Goal: Task Accomplishment & Management: Manage account settings

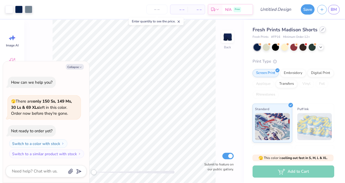
click at [322, 31] on div at bounding box center [323, 29] width 6 height 6
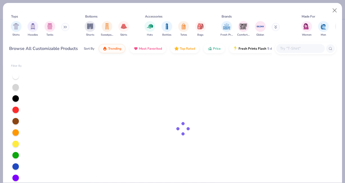
type textarea "x"
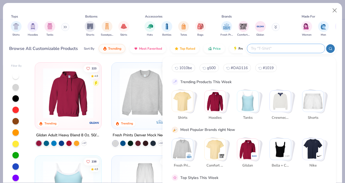
click at [302, 47] on input "text" at bounding box center [285, 48] width 71 height 6
type input "g"
click at [184, 69] on span "1010be" at bounding box center [185, 67] width 13 height 5
type input "1010be"
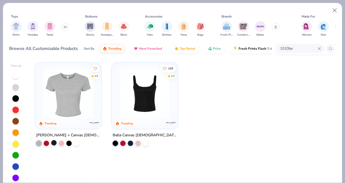
click at [53, 144] on div at bounding box center [53, 142] width 5 height 5
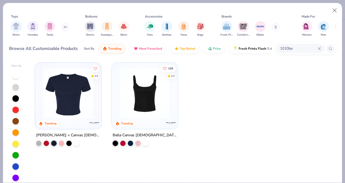
click at [73, 96] on img at bounding box center [68, 93] width 56 height 50
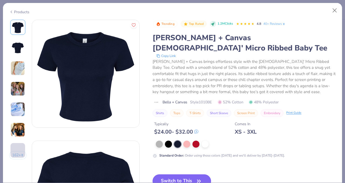
click at [179, 174] on button "Switch to This" at bounding box center [182, 180] width 59 height 13
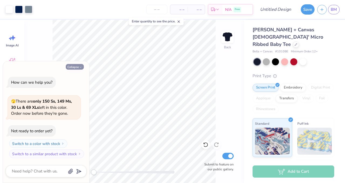
click at [74, 64] on button "Collapse" at bounding box center [75, 67] width 18 height 6
type textarea "x"
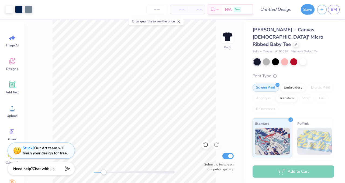
drag, startPoint x: 95, startPoint y: 172, endPoint x: 105, endPoint y: 172, distance: 9.7
click at [105, 172] on div "Accessibility label" at bounding box center [103, 171] width 5 height 5
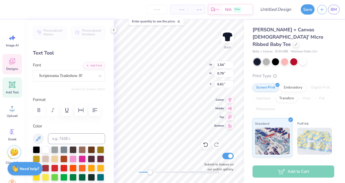
type textarea "Theta"
type input "1.18"
type input "0.74"
type input "7.12"
type textarea "Phi"
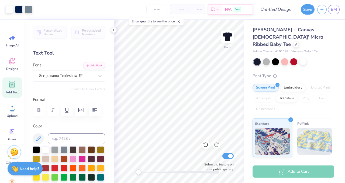
click at [123, 173] on div "Back Submit to feature on our public gallery." at bounding box center [179, 101] width 130 height 163
click at [280, 10] on input "Design Title" at bounding box center [282, 9] width 26 height 11
type input "tpastargingham"
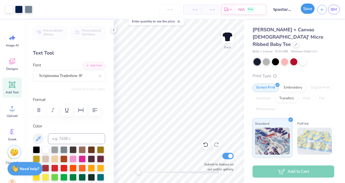
click at [306, 10] on button "Save" at bounding box center [308, 9] width 14 height 10
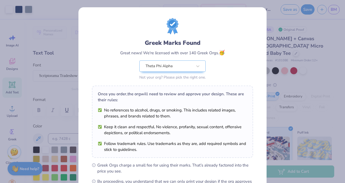
scroll to position [70, 0]
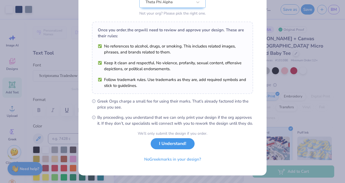
click at [169, 144] on button "I Understand!" at bounding box center [173, 143] width 44 height 11
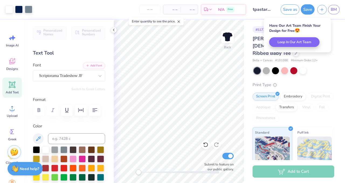
scroll to position [0, 0]
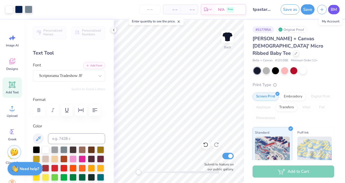
click at [337, 11] on span "BM" at bounding box center [334, 9] width 6 height 6
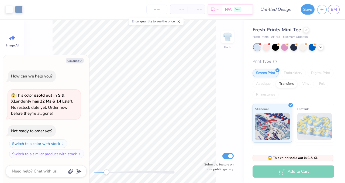
drag, startPoint x: 95, startPoint y: 172, endPoint x: 108, endPoint y: 174, distance: 12.2
click at [108, 174] on div "Accessibility label" at bounding box center [106, 171] width 5 height 5
type textarea "x"
type input "4.38"
type input "3.36"
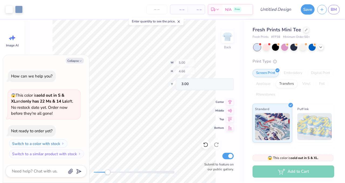
type input "3.99"
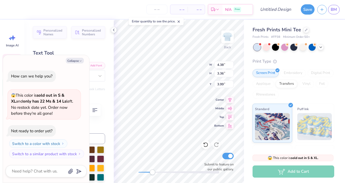
type textarea "x"
type textarea "t"
type textarea "x"
type textarea "th"
type textarea "x"
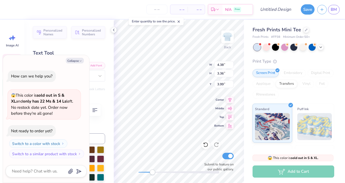
type textarea "the"
type textarea "x"
type textarea "thet"
type textarea "x"
type textarea "theta"
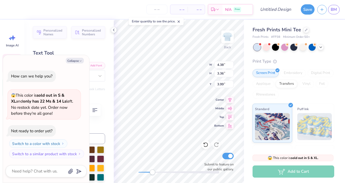
type textarea "x"
type textarea "theta"
type textarea "x"
type textarea "theta p"
type textarea "x"
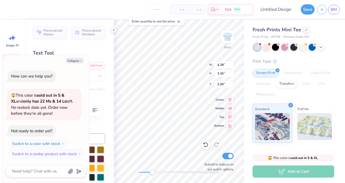
type textarea "theta ph"
type textarea "x"
type textarea "theta phi"
click at [80, 61] on icon "button" at bounding box center [80, 60] width 3 height 3
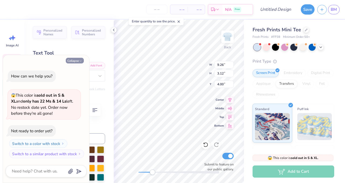
type textarea "x"
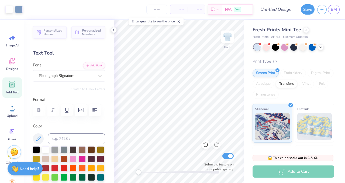
click at [136, 170] on div "Back Submit to feature on our public gallery." at bounding box center [179, 101] width 130 height 163
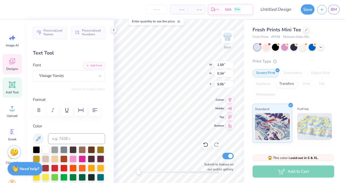
type input "9.26"
type input "3.12"
type input "4.00"
type input "4.76"
type input "4.66"
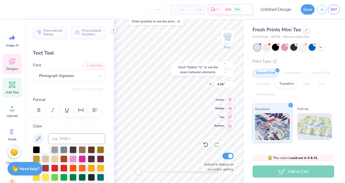
type input "3.00"
type input "1.59"
type input "0.34"
type input "5.95"
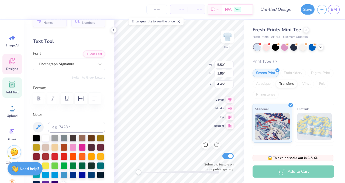
scroll to position [15, 0]
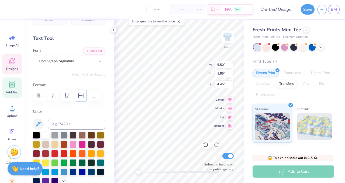
click at [78, 99] on button "button" at bounding box center [81, 96] width 12 height 12
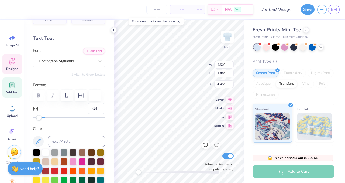
type input "-15"
drag, startPoint x: 44, startPoint y: 119, endPoint x: 36, endPoint y: 119, distance: 8.1
click at [36, 119] on div "Accessibility label" at bounding box center [35, 117] width 5 height 5
type input "-6"
drag, startPoint x: 37, startPoint y: 118, endPoint x: 42, endPoint y: 118, distance: 4.3
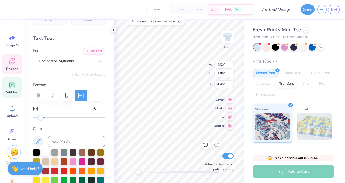
click at [42, 118] on div "Accessibility label" at bounding box center [40, 117] width 5 height 5
type input "-2"
click at [44, 118] on div "Accessibility label" at bounding box center [41, 117] width 5 height 5
type input "1"
click at [46, 118] on div "Accessibility label" at bounding box center [45, 117] width 5 height 5
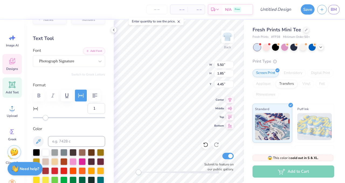
click at [46, 118] on div "Accessibility label" at bounding box center [45, 117] width 5 height 5
type input "-1"
click at [44, 118] on div "Accessibility label" at bounding box center [44, 117] width 5 height 5
type input "4.48"
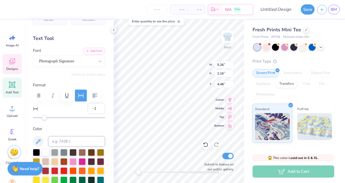
type textarea "theta"
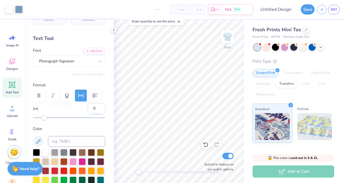
type input "0"
click at [100, 106] on input "0" at bounding box center [97, 108] width 18 height 11
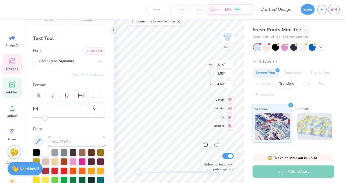
scroll to position [0, 2]
type textarea "theInvoice #135903ta"
click at [201, 144] on div at bounding box center [205, 144] width 9 height 9
type input "3.22"
type input "1.85"
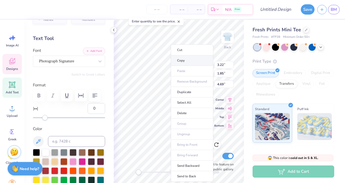
click at [182, 62] on li "Copy" at bounding box center [192, 60] width 42 height 11
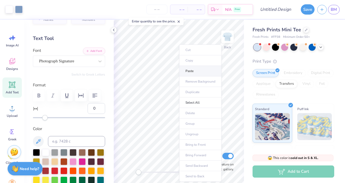
click at [195, 70] on li "Paste" at bounding box center [200, 71] width 42 height 11
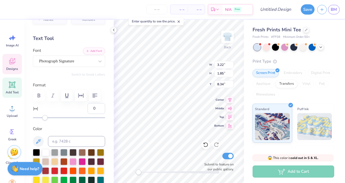
type input "4.69"
type input "8.34"
type textarea "phi"
type input "3.22"
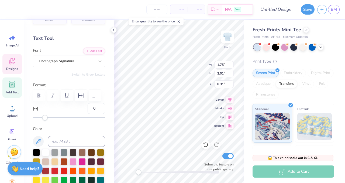
type input "1.85"
type input "4.87"
type input "1.75"
type input "2.01"
type input "4.71"
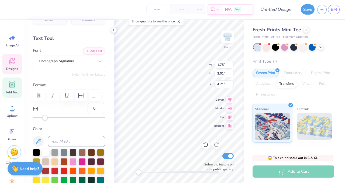
type input "3.22"
type input "1.85"
type input "4.87"
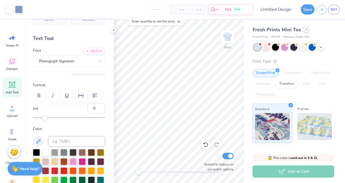
click at [305, 29] on icon at bounding box center [306, 29] width 3 height 3
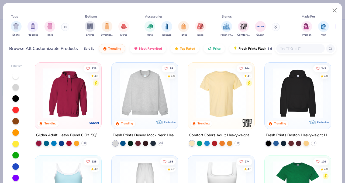
click at [298, 52] on div at bounding box center [300, 48] width 49 height 9
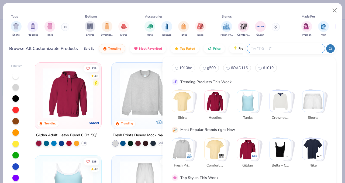
click at [187, 66] on span "1010be" at bounding box center [185, 67] width 13 height 5
type input "1010be"
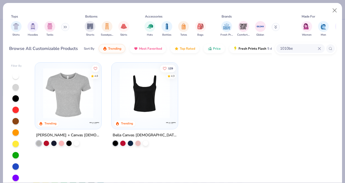
click at [82, 105] on img at bounding box center [68, 93] width 56 height 50
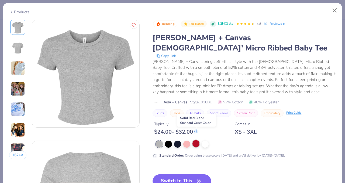
click at [198, 140] on div at bounding box center [196, 143] width 7 height 7
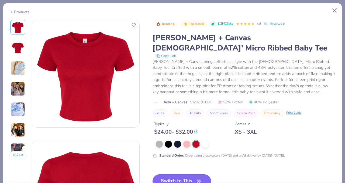
click at [187, 174] on button "Switch to This" at bounding box center [182, 180] width 59 height 13
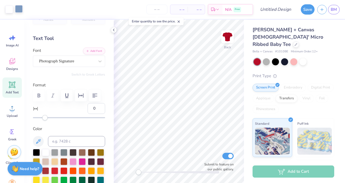
click at [19, 9] on div at bounding box center [19, 9] width 8 height 8
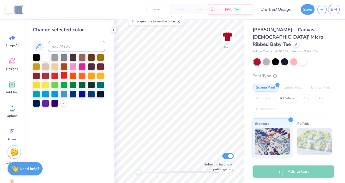
click at [63, 76] on div at bounding box center [63, 75] width 7 height 7
click at [73, 67] on div at bounding box center [73, 66] width 7 height 7
click at [62, 76] on div at bounding box center [63, 75] width 7 height 7
click at [46, 57] on div at bounding box center [45, 56] width 7 height 7
click at [205, 143] on icon at bounding box center [205, 144] width 5 height 5
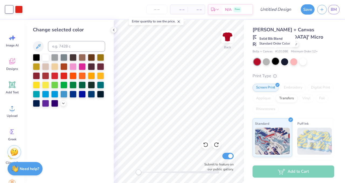
click at [273, 58] on div at bounding box center [275, 61] width 7 height 7
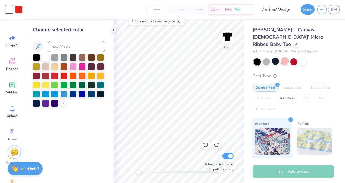
click at [283, 58] on div at bounding box center [284, 61] width 7 height 7
click at [74, 66] on div at bounding box center [73, 66] width 7 height 7
click at [206, 145] on icon at bounding box center [205, 144] width 5 height 5
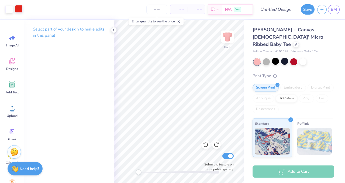
click at [18, 11] on div at bounding box center [19, 9] width 8 height 8
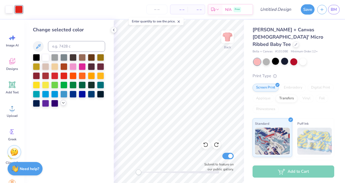
click at [63, 101] on icon at bounding box center [63, 103] width 4 height 4
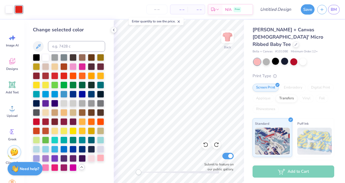
click at [99, 159] on div at bounding box center [100, 157] width 7 height 7
click at [44, 167] on div at bounding box center [45, 166] width 7 height 7
click at [68, 163] on div at bounding box center [69, 112] width 72 height 117
click at [85, 148] on div at bounding box center [82, 148] width 7 height 7
click at [301, 58] on div at bounding box center [303, 61] width 7 height 7
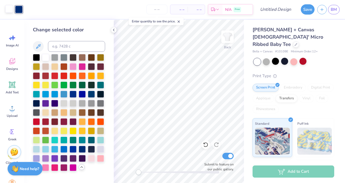
click at [10, 11] on div at bounding box center [9, 9] width 8 height 8
click at [88, 157] on div at bounding box center [91, 157] width 7 height 7
click at [91, 157] on div at bounding box center [91, 157] width 7 height 7
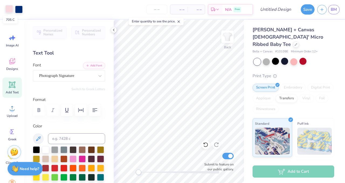
click at [9, 8] on div at bounding box center [9, 9] width 8 height 8
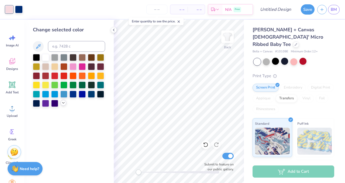
click at [61, 103] on icon at bounding box center [63, 103] width 4 height 4
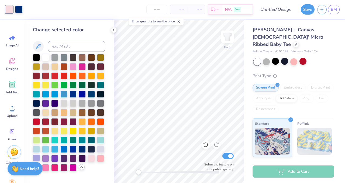
click at [38, 158] on div at bounding box center [36, 157] width 7 height 7
click at [47, 168] on div at bounding box center [45, 166] width 7 height 7
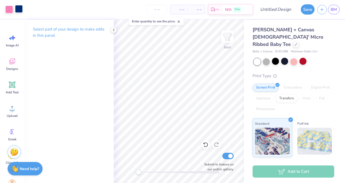
click at [19, 9] on div at bounding box center [19, 9] width 8 height 8
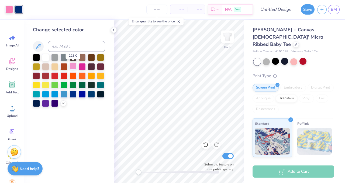
click at [73, 69] on div at bounding box center [73, 66] width 7 height 7
click at [280, 9] on input "Design Title" at bounding box center [282, 9] width 26 height 11
type input "genmerchtpa"
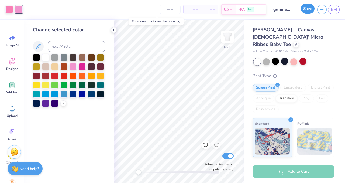
click at [306, 9] on button "Save" at bounding box center [308, 9] width 14 height 10
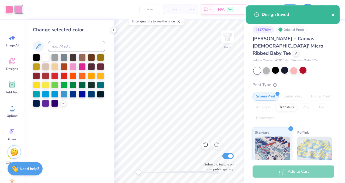
click at [332, 14] on icon "close" at bounding box center [334, 15] width 4 height 4
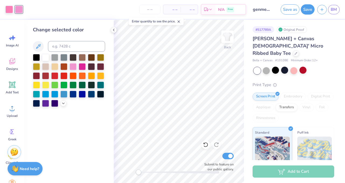
click at [336, 6] on div "Design Saved" at bounding box center [293, 5] width 96 height 2
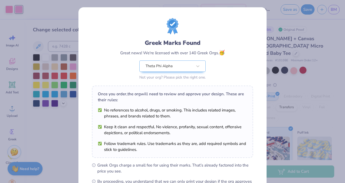
scroll to position [70, 0]
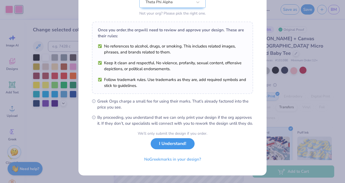
click at [180, 146] on button "I Understand!" at bounding box center [173, 143] width 44 height 11
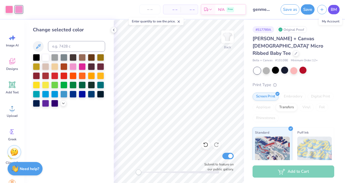
click at [334, 11] on span "BM" at bounding box center [334, 9] width 6 height 6
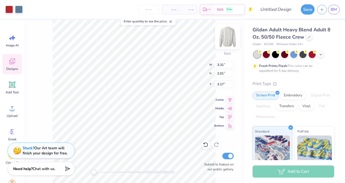
type input "9.26"
type input "2.82"
type input "1.74"
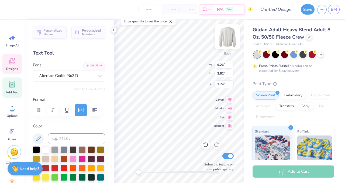
scroll to position [0, 0]
type textarea "Theta Phi"
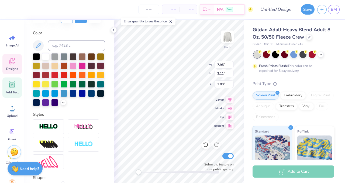
scroll to position [145, 0]
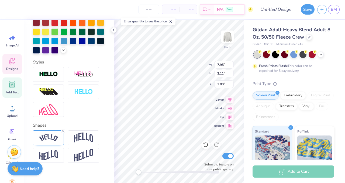
click at [310, 68] on div "Fresh Prints Flash: This color can be expedited for 5 day delivery." at bounding box center [292, 68] width 66 height 10
type input "3.73"
type input "2.54"
type input "4.84"
type input "7.95"
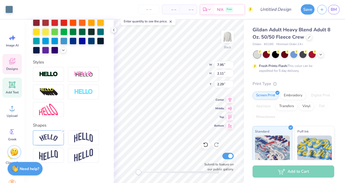
type input "2.11"
type input "2.29"
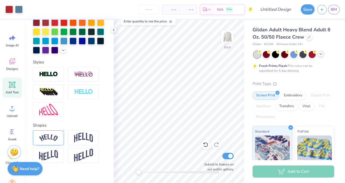
click at [319, 52] on icon at bounding box center [321, 54] width 4 height 4
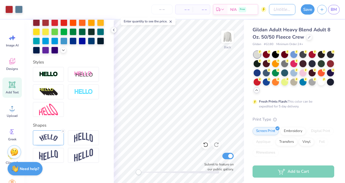
click at [282, 8] on input "Design Title" at bounding box center [282, 9] width 26 height 11
type input "h"
type input "tpaheart25"
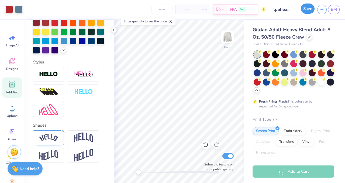
click at [304, 11] on button "Save" at bounding box center [308, 9] width 14 height 10
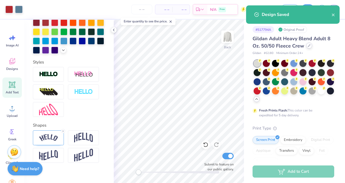
click at [308, 44] on div at bounding box center [309, 46] width 6 height 6
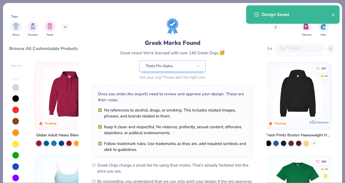
scroll to position [70, 0]
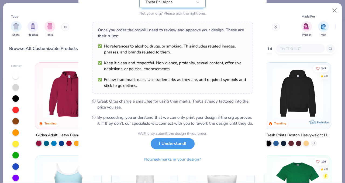
click at [168, 148] on button "I Understand!" at bounding box center [173, 143] width 44 height 11
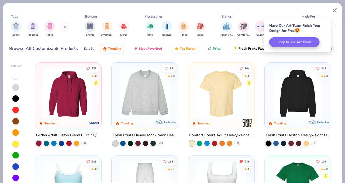
scroll to position [0, 0]
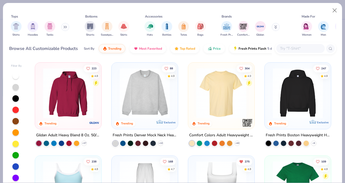
click at [266, 67] on div "247 4.8 Trending Exclusive" at bounding box center [297, 95] width 67 height 67
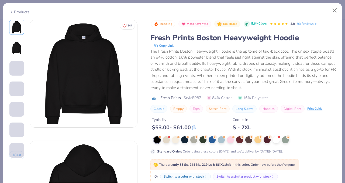
click at [22, 8] on div "Products" at bounding box center [172, 10] width 339 height 14
click at [22, 12] on div "Products" at bounding box center [19, 12] width 20 height 6
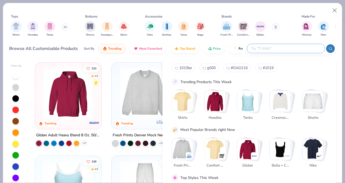
click at [302, 49] on input "text" at bounding box center [285, 48] width 71 height 6
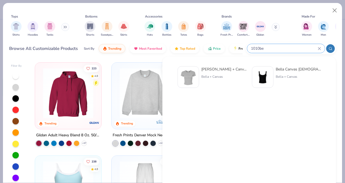
type input "1010be"
click at [235, 69] on div "[PERSON_NAME] + Canvas [DEMOGRAPHIC_DATA]' Micro Ribbed Baby Tee" at bounding box center [223, 69] width 45 height 6
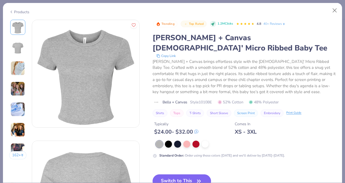
click at [200, 140] on div at bounding box center [246, 143] width 180 height 7
click at [206, 140] on div at bounding box center [205, 143] width 7 height 7
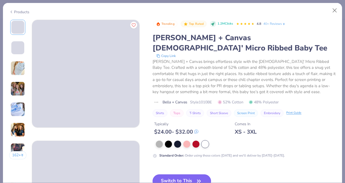
click at [182, 174] on button "Switch to This" at bounding box center [182, 180] width 59 height 13
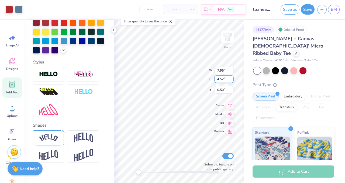
type input "1.85"
type input "4.49"
type input "2.96"
type input "2.02"
type input "3.00"
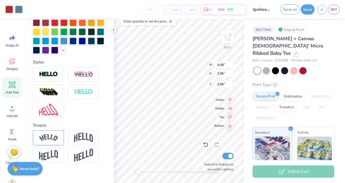
type input "5.93"
type input "3.63"
type input "1.41"
type input "3.00"
click at [295, 9] on button "Save as" at bounding box center [290, 9] width 19 height 10
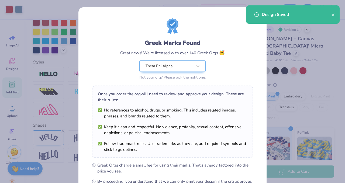
scroll to position [70, 0]
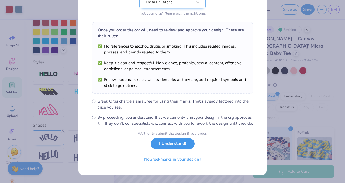
click at [176, 145] on button "I Understand!" at bounding box center [173, 143] width 44 height 11
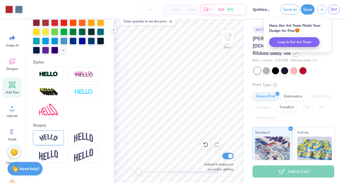
scroll to position [0, 0]
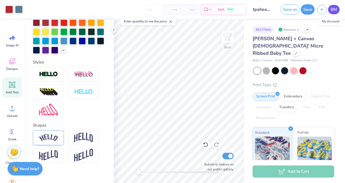
click at [335, 11] on span "BM" at bounding box center [334, 9] width 6 height 6
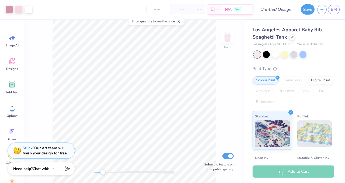
drag, startPoint x: 92, startPoint y: 172, endPoint x: 103, endPoint y: 173, distance: 10.3
click at [103, 173] on div "Accessibility label" at bounding box center [102, 171] width 5 height 5
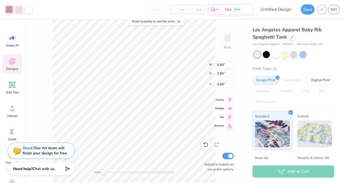
type input "1.47"
type input "2.25"
type input "2.15"
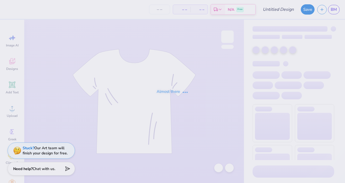
type input "recruit1"
type input "70"
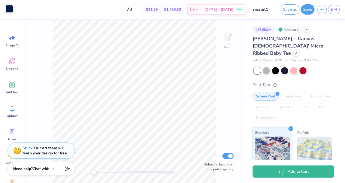
click at [8, 11] on div at bounding box center [9, 9] width 8 height 8
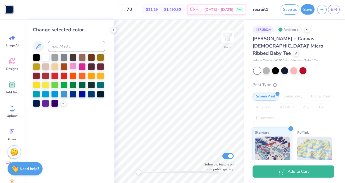
click at [75, 64] on div at bounding box center [73, 66] width 7 height 7
click at [84, 66] on div at bounding box center [82, 66] width 7 height 7
click at [83, 57] on div at bounding box center [82, 56] width 7 height 7
click at [89, 57] on div at bounding box center [91, 56] width 7 height 7
click at [296, 9] on button "Save as" at bounding box center [290, 9] width 19 height 10
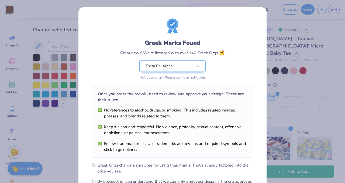
scroll to position [70, 0]
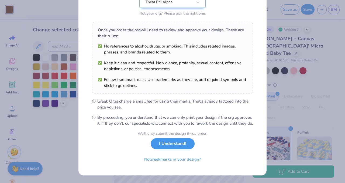
click at [169, 146] on button "I Understand!" at bounding box center [173, 143] width 44 height 11
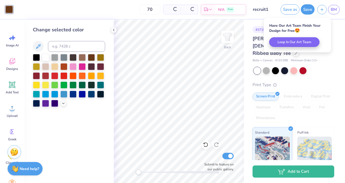
scroll to position [0, 0]
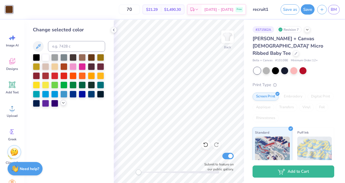
click at [64, 101] on icon at bounding box center [63, 103] width 4 height 4
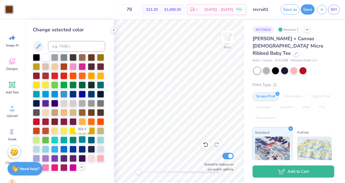
click at [83, 140] on div at bounding box center [82, 139] width 7 height 7
click at [83, 146] on div at bounding box center [82, 148] width 7 height 7
click at [38, 158] on div at bounding box center [36, 157] width 7 height 7
click at [48, 157] on div at bounding box center [45, 157] width 7 height 7
click at [56, 157] on div at bounding box center [54, 157] width 7 height 7
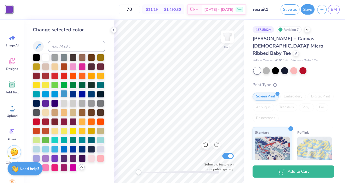
click at [66, 92] on div at bounding box center [63, 93] width 7 height 7
click at [81, 65] on div at bounding box center [82, 66] width 7 height 7
click at [63, 75] on div at bounding box center [63, 75] width 7 height 7
click at [101, 84] on div at bounding box center [100, 84] width 7 height 7
click at [100, 140] on div at bounding box center [100, 139] width 7 height 7
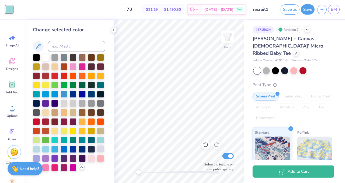
click at [100, 146] on div at bounding box center [100, 148] width 7 height 7
click at [73, 141] on div at bounding box center [73, 139] width 7 height 7
click at [72, 131] on div at bounding box center [73, 130] width 7 height 7
click at [65, 130] on div at bounding box center [63, 130] width 7 height 7
click at [59, 129] on div at bounding box center [69, 112] width 72 height 117
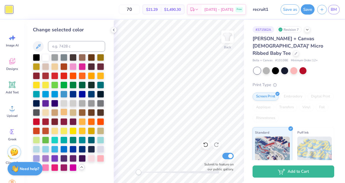
click at [64, 114] on div at bounding box center [63, 111] width 7 height 7
click at [64, 120] on div at bounding box center [63, 121] width 7 height 7
click at [72, 121] on div at bounding box center [73, 121] width 7 height 7
click at [66, 121] on div at bounding box center [63, 121] width 7 height 7
click at [289, 10] on button "Save as" at bounding box center [290, 9] width 19 height 10
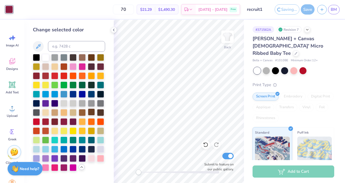
click at [91, 111] on div at bounding box center [91, 111] width 7 height 7
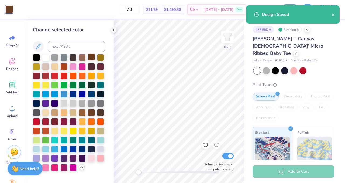
click at [92, 58] on div at bounding box center [91, 56] width 7 height 7
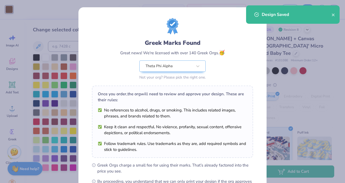
scroll to position [70, 0]
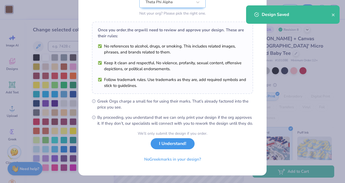
click at [170, 148] on button "I Understand!" at bounding box center [173, 143] width 44 height 11
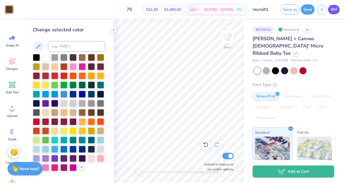
click at [336, 9] on span "BM" at bounding box center [334, 9] width 6 height 6
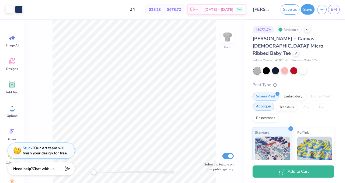
click at [265, 102] on div "Applique" at bounding box center [264, 106] width 22 height 8
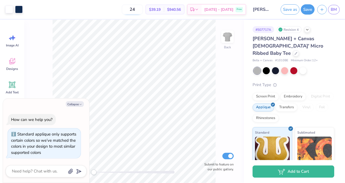
click at [132, 7] on input "24" at bounding box center [132, 10] width 21 height 10
click at [305, 67] on div at bounding box center [303, 70] width 7 height 7
click at [264, 67] on div at bounding box center [266, 70] width 7 height 7
click at [272, 67] on div at bounding box center [275, 70] width 7 height 7
click at [282, 67] on div at bounding box center [284, 70] width 7 height 7
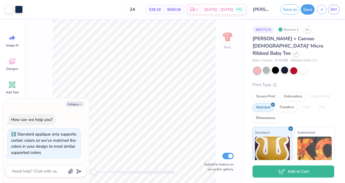
click at [270, 67] on div at bounding box center [294, 70] width 81 height 7
click at [266, 67] on div at bounding box center [266, 70] width 7 height 7
click at [295, 51] on icon at bounding box center [296, 52] width 3 height 3
type textarea "x"
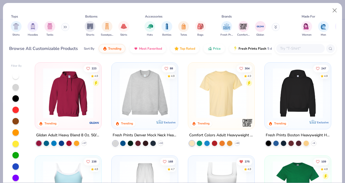
click at [283, 45] on div at bounding box center [300, 48] width 49 height 9
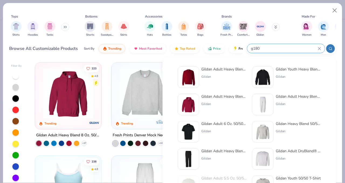
type input "g180"
click at [210, 75] on div "Gildan" at bounding box center [223, 76] width 45 height 5
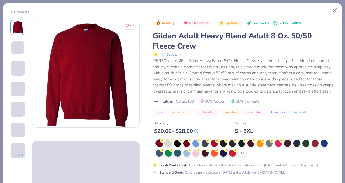
click at [168, 141] on div at bounding box center [168, 142] width 7 height 7
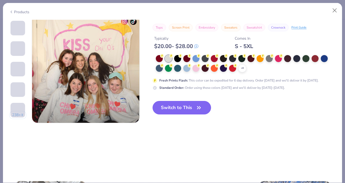
scroll to position [720, 0]
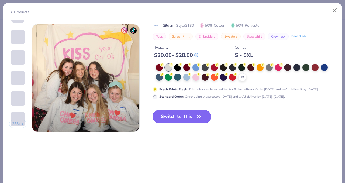
click at [190, 118] on button "Switch to This" at bounding box center [182, 116] width 59 height 13
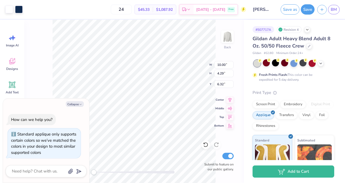
type textarea "x"
type input "11.23"
type input "4.82"
type input "2.47"
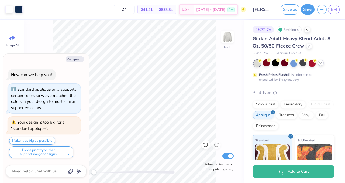
click at [320, 61] on icon at bounding box center [321, 63] width 4 height 4
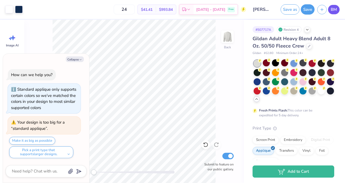
click at [334, 10] on span "BM" at bounding box center [334, 9] width 6 height 6
type textarea "x"
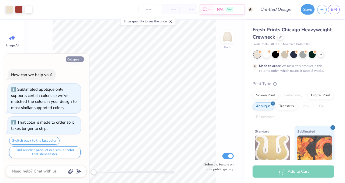
click at [71, 60] on button "Collapse" at bounding box center [75, 59] width 18 height 6
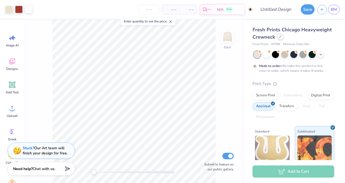
click at [280, 39] on div at bounding box center [280, 37] width 6 height 6
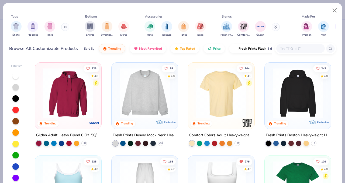
click at [301, 48] on input "text" at bounding box center [301, 48] width 42 height 6
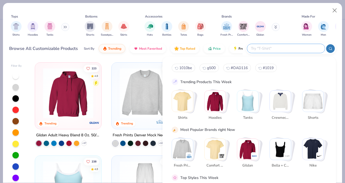
click at [275, 153] on img "Stack Card Button Bella + Canvas" at bounding box center [280, 148] width 21 height 21
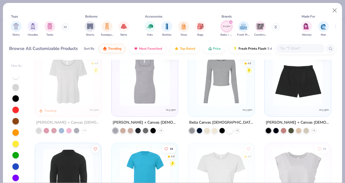
scroll to position [75, 0]
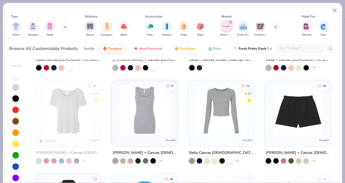
click at [297, 49] on input "text" at bounding box center [301, 48] width 42 height 6
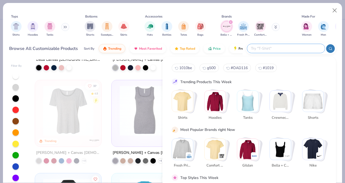
click at [232, 21] on div "filter for Bella + Canvas" at bounding box center [230, 22] width 5 height 5
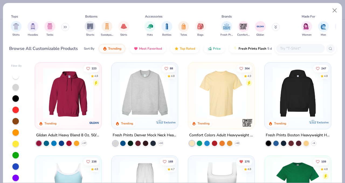
click at [283, 48] on input "text" at bounding box center [301, 48] width 42 height 6
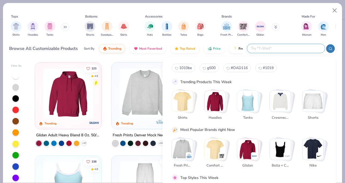
click at [241, 146] on img "Stack Card Button Gildan" at bounding box center [247, 148] width 21 height 21
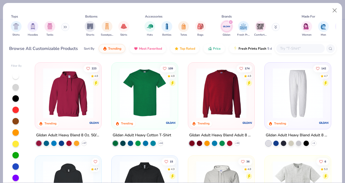
click at [221, 96] on img at bounding box center [222, 93] width 56 height 50
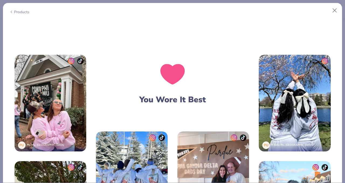
scroll to position [709, 0]
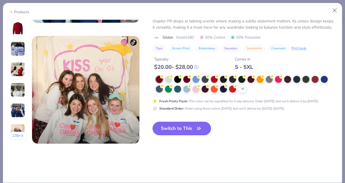
click at [191, 126] on button "Switch to This" at bounding box center [182, 128] width 59 height 13
type textarea "x"
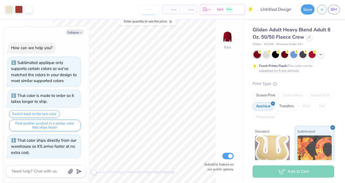
click at [148, 11] on input "number" at bounding box center [148, 10] width 21 height 10
click at [147, 12] on input "number" at bounding box center [148, 10] width 21 height 10
type input "25"
type textarea "x"
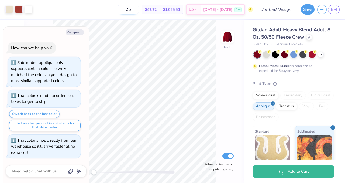
type input "2"
type textarea "x"
type input "24"
type textarea "x"
type input "24"
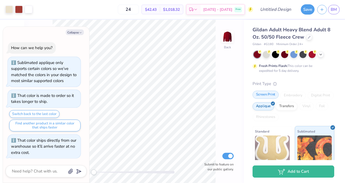
click at [265, 95] on div "Screen Print" at bounding box center [266, 95] width 26 height 8
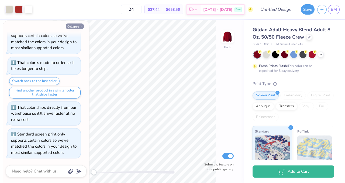
click at [73, 25] on button "Collapse" at bounding box center [75, 26] width 18 height 6
type textarea "x"
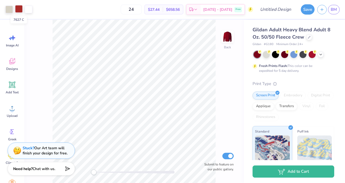
click at [16, 9] on div at bounding box center [19, 9] width 8 height 8
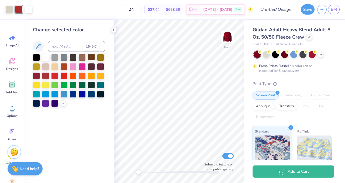
click at [91, 59] on div at bounding box center [91, 56] width 7 height 7
click at [317, 53] on div at bounding box center [294, 54] width 81 height 7
click at [321, 53] on icon at bounding box center [321, 54] width 4 height 4
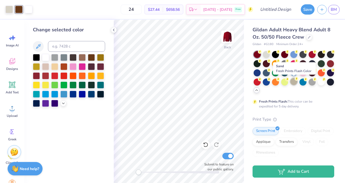
click at [292, 82] on div at bounding box center [293, 81] width 7 height 7
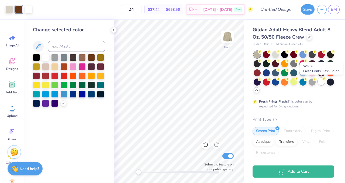
click at [320, 81] on div at bounding box center [321, 81] width 7 height 7
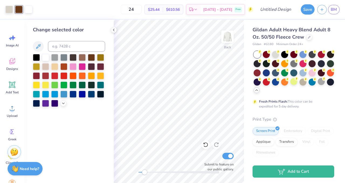
drag, startPoint x: 138, startPoint y: 171, endPoint x: 147, endPoint y: 170, distance: 9.8
click at [147, 170] on div "Accessibility label" at bounding box center [144, 171] width 5 height 5
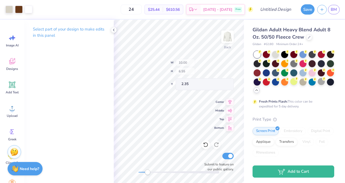
type input "1.21"
type input "0.45"
type input "6.00"
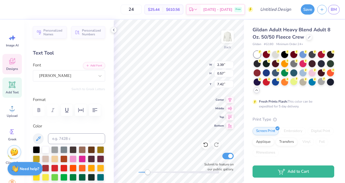
scroll to position [0, 0]
type textarea "Parnts"
type textarea "Theta"
type textarea "PhI"
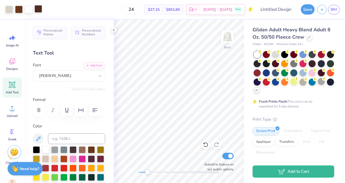
click at [37, 8] on div at bounding box center [39, 9] width 8 height 8
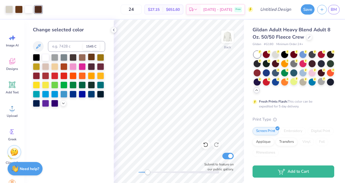
click at [92, 58] on div at bounding box center [91, 56] width 7 height 7
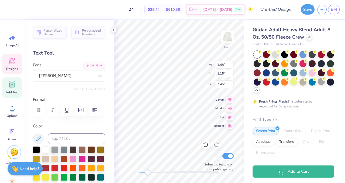
scroll to position [0, 1]
type textarea "PhI Alpha"
click at [202, 146] on div at bounding box center [205, 144] width 9 height 9
click at [217, 143] on icon at bounding box center [217, 143] width 1 height 1
type input "3.71"
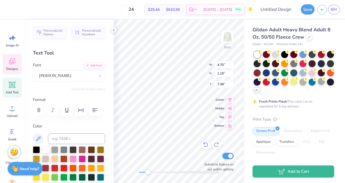
type input "0.94"
type input "6.52"
type input "4.70"
type input "1.19"
type input "7.23"
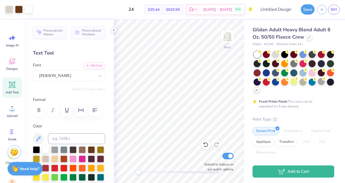
click at [135, 171] on div "Back Submit to feature on our public gallery." at bounding box center [179, 101] width 130 height 163
drag, startPoint x: 140, startPoint y: 173, endPoint x: 149, endPoint y: 173, distance: 9.4
click at [149, 173] on div "Accessibility label" at bounding box center [147, 171] width 5 height 5
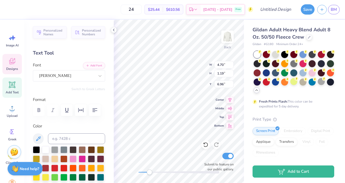
type input "3.27"
type input "0.83"
type input "6.27"
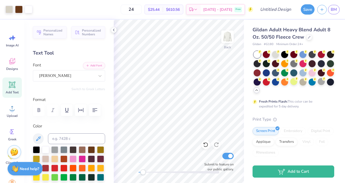
drag, startPoint x: 150, startPoint y: 173, endPoint x: 142, endPoint y: 173, distance: 7.6
click at [142, 173] on div "Accessibility label" at bounding box center [142, 171] width 5 height 5
click at [139, 172] on div "Accessibility label" at bounding box center [139, 171] width 5 height 5
click at [276, 11] on input "Design Title" at bounding box center [282, 9] width 26 height 11
type input "tpafall25"
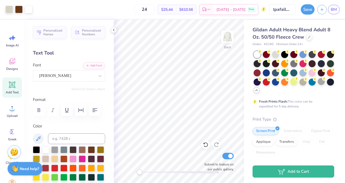
scroll to position [0, 0]
click at [308, 38] on div at bounding box center [309, 37] width 6 height 6
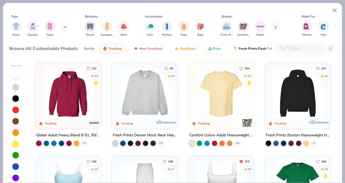
click at [283, 46] on input "text" at bounding box center [301, 48] width 42 height 6
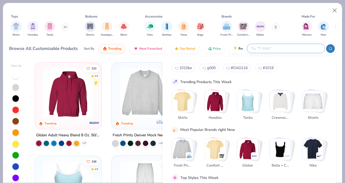
click at [187, 70] on button "1010be" at bounding box center [183, 68] width 23 height 8
type input "1010be"
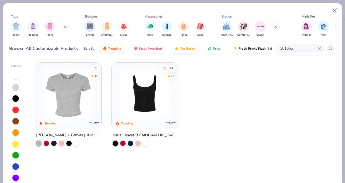
click at [79, 107] on img at bounding box center [68, 93] width 56 height 50
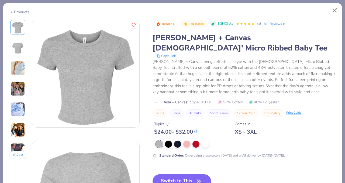
click at [211, 140] on div at bounding box center [246, 143] width 180 height 7
click at [208, 140] on div at bounding box center [205, 143] width 7 height 7
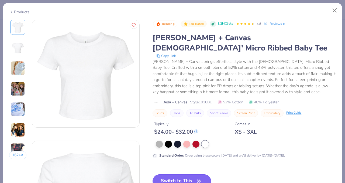
click at [191, 174] on button "Switch to This" at bounding box center [182, 180] width 59 height 13
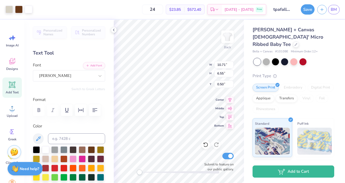
type input "7.53"
type input "4.32"
type input "1.91"
type input "9.48"
type input "5.64"
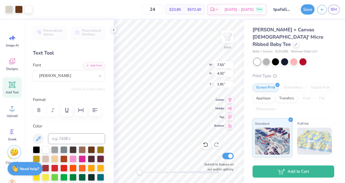
type input "0.78"
click at [208, 144] on icon at bounding box center [205, 144] width 5 height 5
type input "8.21"
type input "4.96"
type input "1.55"
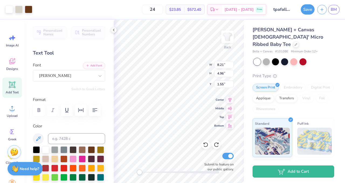
type input "8.60"
type input "5.24"
type input "1.34"
click at [207, 146] on icon at bounding box center [205, 144] width 5 height 5
type input "8.21"
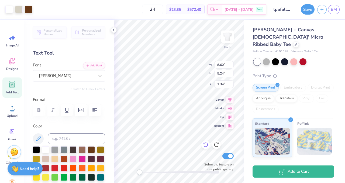
type input "4.96"
type input "1.55"
type input "9.63"
type input "6.01"
type input "1.77"
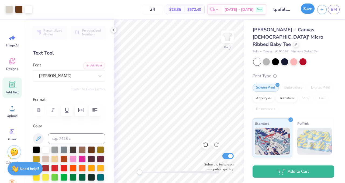
click at [308, 10] on button "Save" at bounding box center [308, 9] width 14 height 10
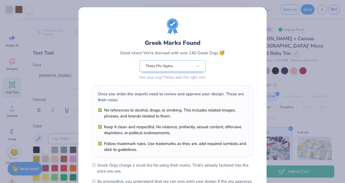
scroll to position [70, 0]
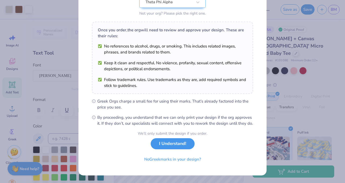
click at [179, 145] on button "I Understand!" at bounding box center [173, 143] width 44 height 11
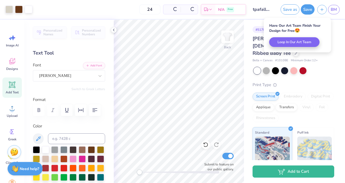
scroll to position [0, 0]
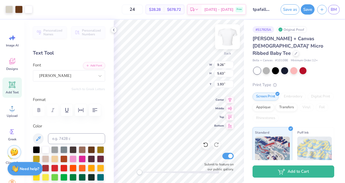
type input "10.23"
type input "6.36"
type input "1.33"
type input "10.74"
type input "6.74"
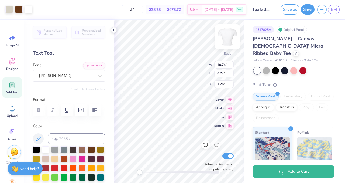
type input "1.25"
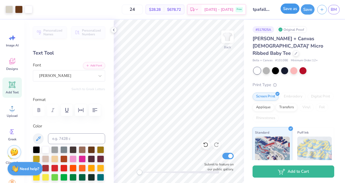
click at [293, 10] on button "Save as" at bounding box center [290, 9] width 19 height 10
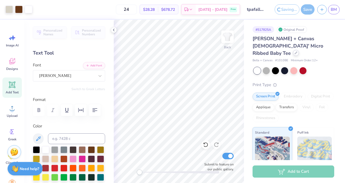
click at [295, 51] on icon at bounding box center [296, 52] width 3 height 3
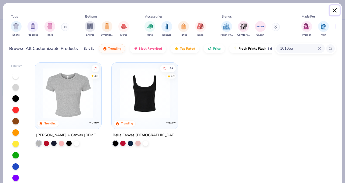
click at [336, 8] on button "Close" at bounding box center [335, 10] width 10 height 10
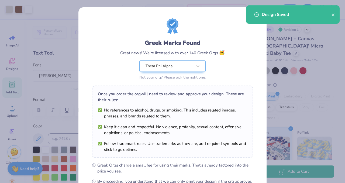
scroll to position [70, 0]
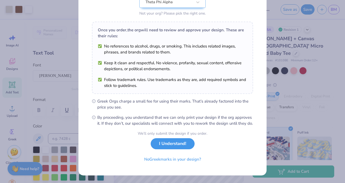
click at [182, 145] on button "I Understand!" at bounding box center [173, 143] width 44 height 11
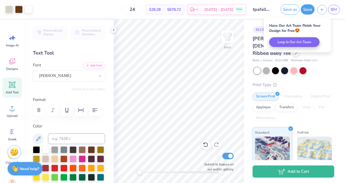
scroll to position [0, 0]
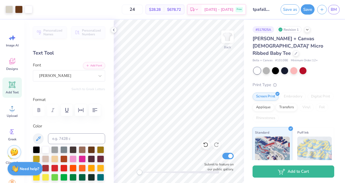
click at [324, 72] on div "Bella + Canvas Ladies' Micro Ribbed Baby Tee Bella + Canvas # 1010BE Minimum Or…" at bounding box center [294, 142] width 82 height 214
click at [322, 70] on div "Bella + Canvas Ladies' Micro Ribbed Baby Tee Bella + Canvas # 1010BE Minimum Or…" at bounding box center [294, 142] width 82 height 214
click at [293, 50] on div at bounding box center [296, 53] width 6 height 6
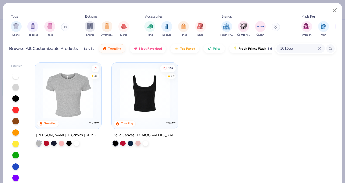
click at [321, 50] on div "1010be" at bounding box center [300, 48] width 49 height 9
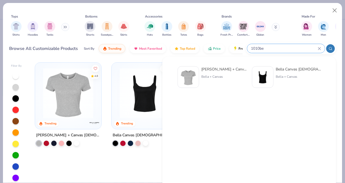
click at [319, 48] on icon at bounding box center [319, 48] width 2 height 2
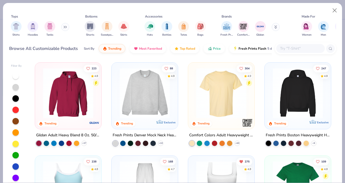
click at [298, 49] on input "text" at bounding box center [301, 48] width 42 height 6
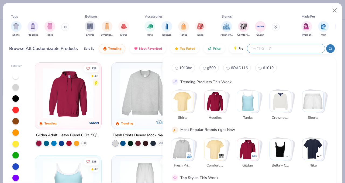
click at [215, 104] on img "Stack Card Button Hoodies" at bounding box center [215, 101] width 21 height 21
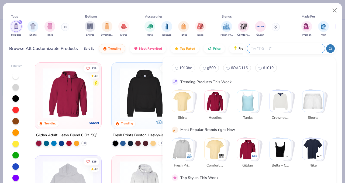
click at [287, 45] on input "text" at bounding box center [285, 48] width 71 height 6
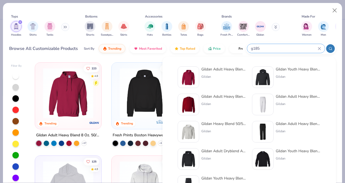
type input "g185"
click at [219, 97] on div "Gildan Adult Heavy Blend Adult 8 Oz. 50/50 Fleece Crew" at bounding box center [223, 97] width 45 height 6
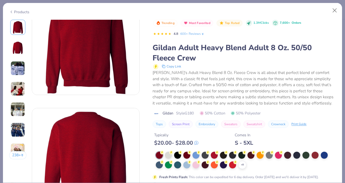
scroll to position [33, 0]
click at [243, 162] on div "+ 8" at bounding box center [242, 165] width 8 height 8
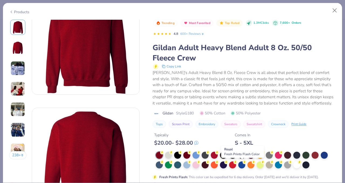
scroll to position [59, 0]
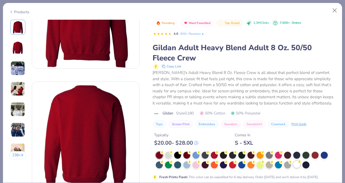
click at [297, 165] on div at bounding box center [296, 164] width 7 height 7
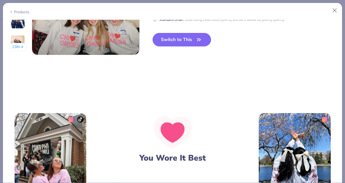
scroll to position [775, 0]
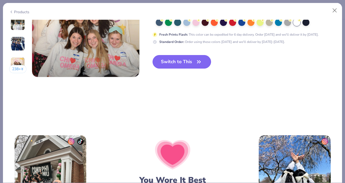
click at [189, 64] on button "Switch to This" at bounding box center [182, 61] width 59 height 13
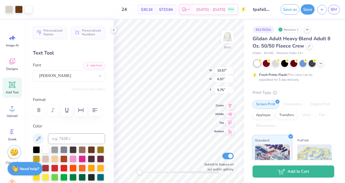
type input "3.00"
click at [292, 13] on button "Save as" at bounding box center [290, 9] width 19 height 10
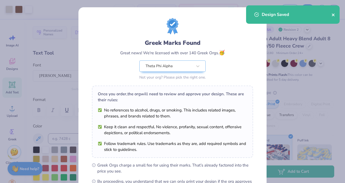
click at [333, 16] on icon "close" at bounding box center [334, 15] width 4 height 4
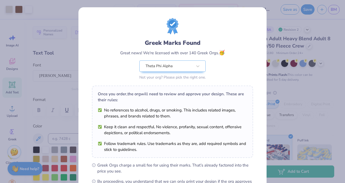
scroll to position [70, 0]
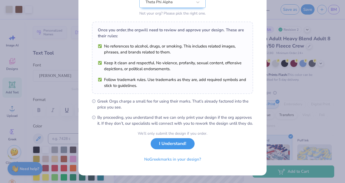
click at [187, 146] on button "I Understand!" at bounding box center [173, 143] width 44 height 11
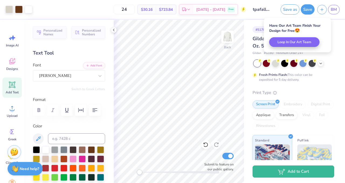
scroll to position [0, 0]
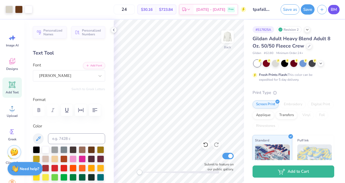
click at [332, 10] on span "BM" at bounding box center [334, 9] width 6 height 6
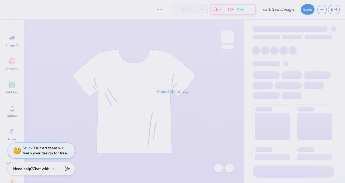
type input "futuretpa25"
type input "24"
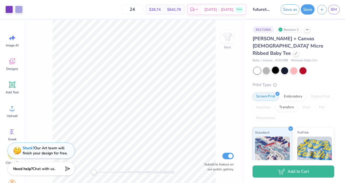
click at [277, 67] on div at bounding box center [275, 70] width 7 height 7
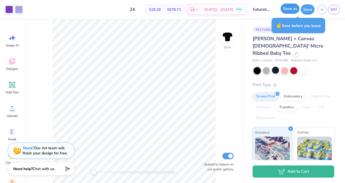
click at [286, 11] on button "Save as" at bounding box center [290, 9] width 19 height 10
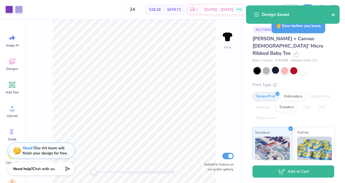
click at [333, 14] on icon "close" at bounding box center [333, 14] width 3 height 3
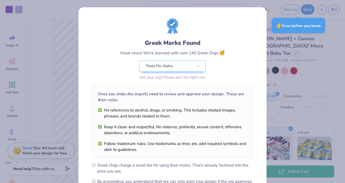
scroll to position [70, 0]
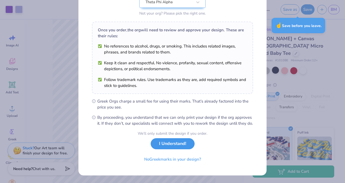
click at [166, 144] on button "I Understand!" at bounding box center [173, 143] width 44 height 11
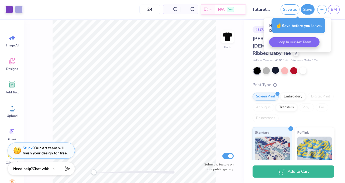
scroll to position [0, 0]
click at [339, 8] on link "BM" at bounding box center [334, 9] width 12 height 9
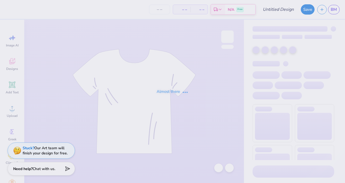
type input "ropetpa"
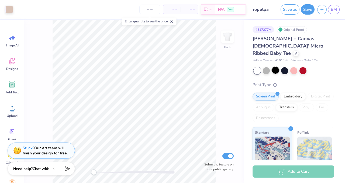
click at [276, 67] on div at bounding box center [275, 70] width 7 height 7
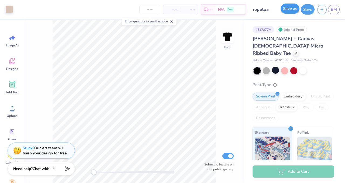
click at [284, 7] on button "Save as" at bounding box center [290, 9] width 19 height 10
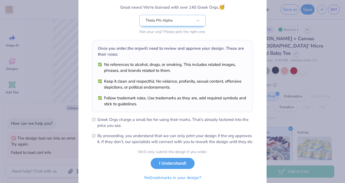
scroll to position [70, 0]
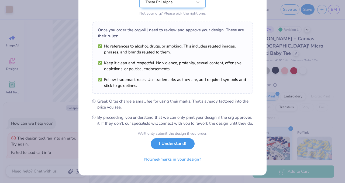
click at [170, 143] on button "I Understand!" at bounding box center [173, 143] width 44 height 11
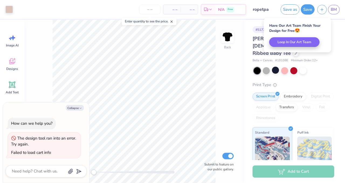
scroll to position [0, 0]
type textarea "x"
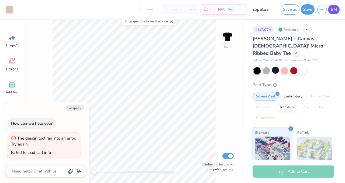
click at [336, 8] on span "BM" at bounding box center [334, 9] width 6 height 6
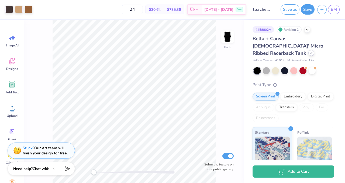
click at [308, 50] on div at bounding box center [311, 53] width 6 height 6
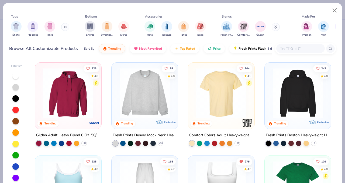
click at [289, 44] on div at bounding box center [300, 48] width 49 height 9
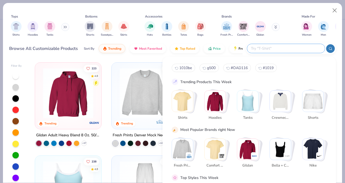
click at [188, 67] on span "1010be" at bounding box center [185, 67] width 13 height 5
type input "1010be"
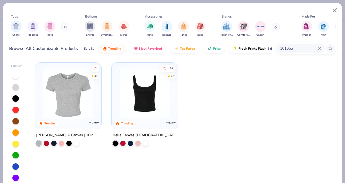
click at [85, 102] on img at bounding box center [68, 93] width 56 height 50
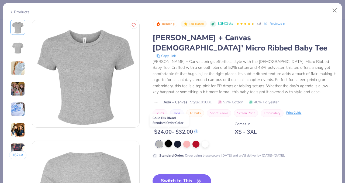
click at [169, 140] on div at bounding box center [168, 143] width 7 height 7
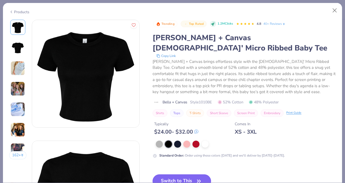
click at [183, 174] on button "Switch to This" at bounding box center [182, 180] width 59 height 13
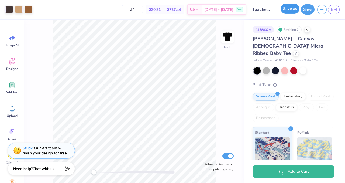
click at [290, 9] on button "Save as" at bounding box center [290, 9] width 19 height 10
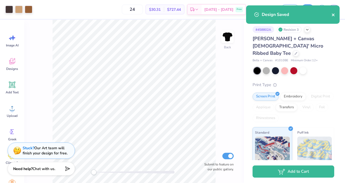
click at [335, 15] on icon "close" at bounding box center [334, 15] width 4 height 4
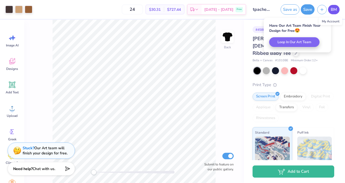
click at [336, 12] on span "BM" at bounding box center [334, 9] width 6 height 6
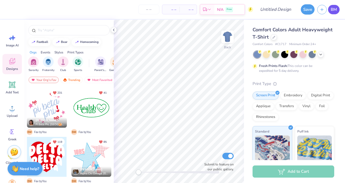
click at [336, 9] on span "BM" at bounding box center [334, 9] width 6 height 6
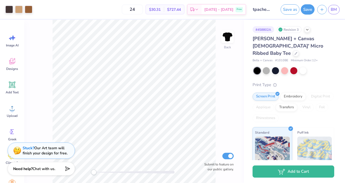
click at [282, 46] on div "[PERSON_NAME] + Canvas [DEMOGRAPHIC_DATA]' Micro Ribbed Baby Tee" at bounding box center [294, 46] width 82 height 22
click at [293, 50] on div at bounding box center [296, 53] width 6 height 6
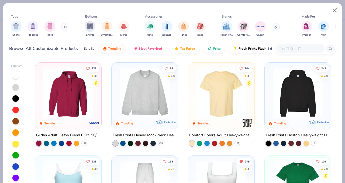
click at [79, 111] on img at bounding box center [68, 93] width 56 height 50
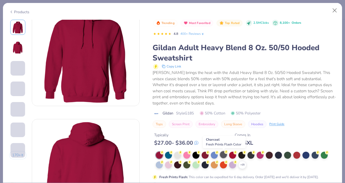
scroll to position [28, 0]
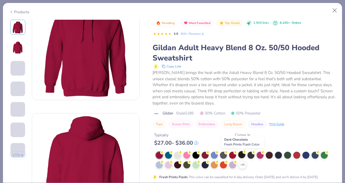
click at [243, 154] on div at bounding box center [241, 154] width 7 height 7
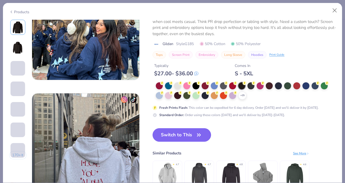
scroll to position [745, 0]
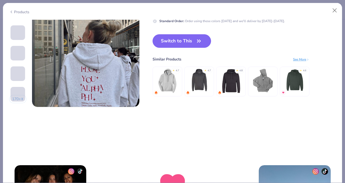
click at [169, 40] on button "Switch to This" at bounding box center [182, 40] width 59 height 13
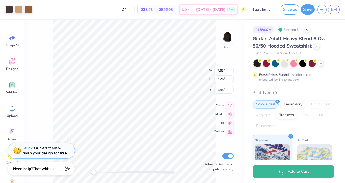
type input "3.00"
type input "9.78"
type input "9.30"
type input "2.60"
click at [207, 146] on icon at bounding box center [205, 144] width 5 height 5
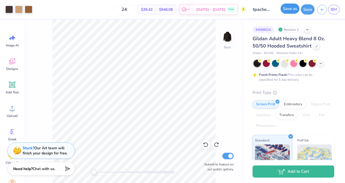
click at [290, 9] on button "Save as" at bounding box center [290, 9] width 19 height 10
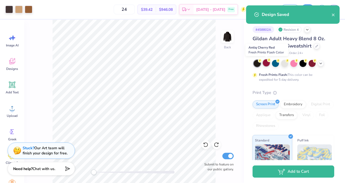
click at [265, 63] on div at bounding box center [266, 62] width 7 height 7
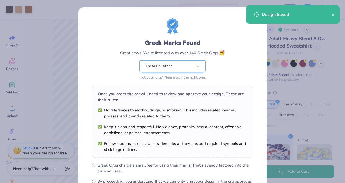
click at [322, 67] on div "Greek Marks Found Great news! We're licensed with over 140 Greek Orgs. 🥳 Theta …" at bounding box center [172, 91] width 345 height 183
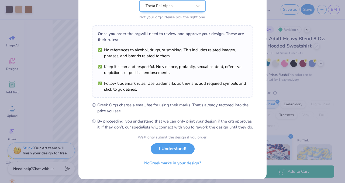
scroll to position [70, 0]
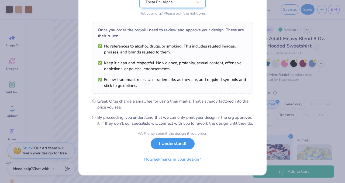
click at [173, 145] on button "I Understand!" at bounding box center [173, 143] width 44 height 11
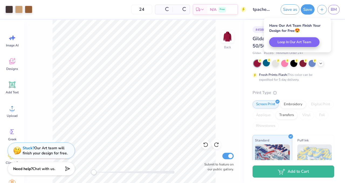
scroll to position [0, 0]
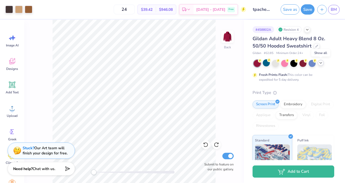
click at [323, 64] on icon at bounding box center [321, 63] width 4 height 4
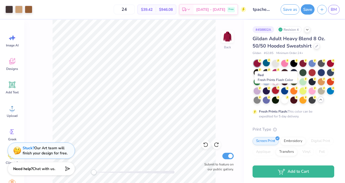
click at [277, 91] on div at bounding box center [275, 90] width 7 height 7
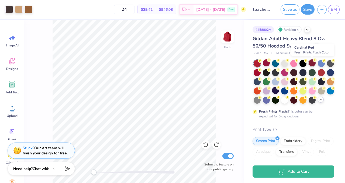
click at [312, 63] on div at bounding box center [312, 62] width 7 height 7
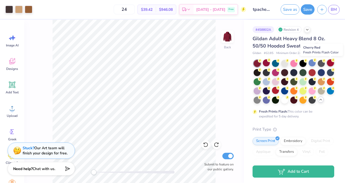
click at [329, 62] on div at bounding box center [330, 62] width 7 height 7
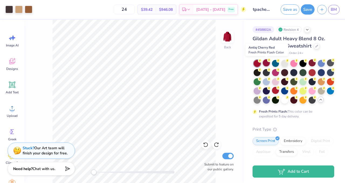
click at [267, 62] on div at bounding box center [266, 62] width 7 height 7
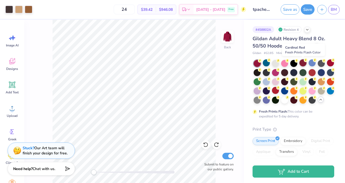
click at [305, 64] on div at bounding box center [303, 62] width 7 height 7
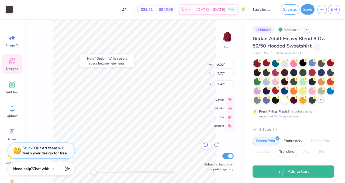
click at [208, 147] on icon at bounding box center [205, 144] width 5 height 5
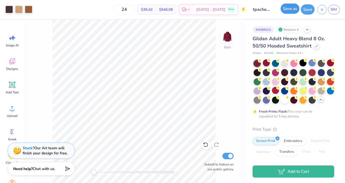
click at [293, 11] on button "Save as" at bounding box center [290, 9] width 19 height 10
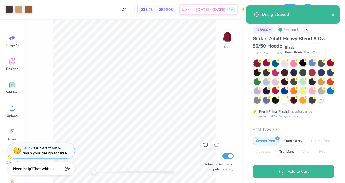
click at [303, 62] on div at bounding box center [303, 62] width 7 height 7
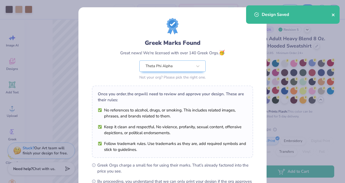
click at [334, 15] on icon "close" at bounding box center [333, 14] width 3 height 3
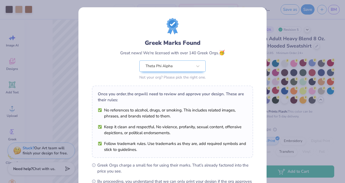
scroll to position [70, 0]
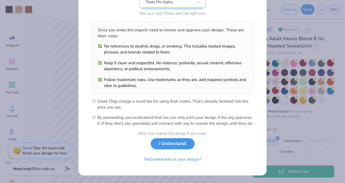
click at [168, 147] on button "I Understand!" at bounding box center [173, 143] width 44 height 11
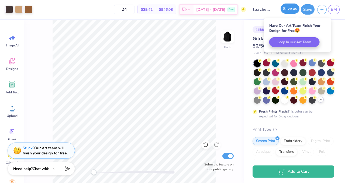
click at [286, 13] on button "Save as" at bounding box center [290, 9] width 19 height 10
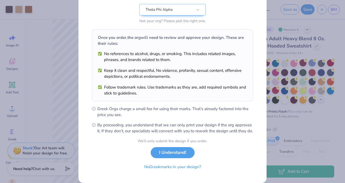
scroll to position [70, 0]
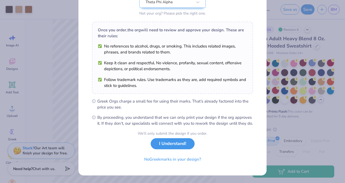
click at [186, 145] on button "I Understand!" at bounding box center [173, 143] width 44 height 11
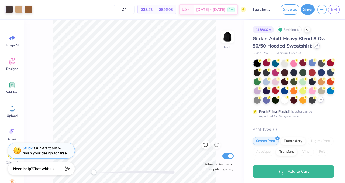
click at [316, 45] on icon at bounding box center [316, 45] width 3 height 3
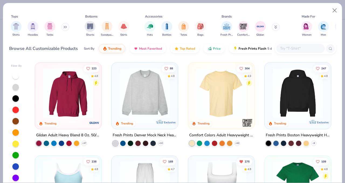
click at [294, 44] on div at bounding box center [300, 48] width 49 height 9
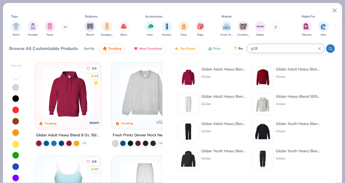
type input "g18"
click at [284, 78] on div "Gildan" at bounding box center [298, 76] width 45 height 5
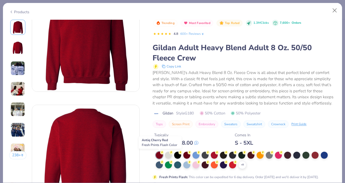
scroll to position [37, 0]
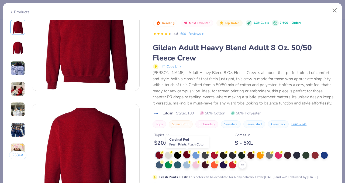
click at [186, 154] on div at bounding box center [186, 154] width 7 height 7
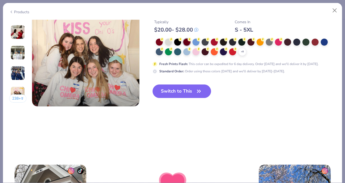
scroll to position [748, 0]
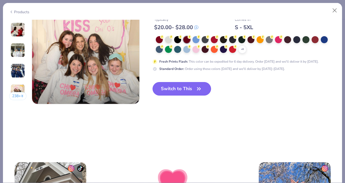
click at [189, 92] on button "Switch to This" at bounding box center [182, 88] width 59 height 13
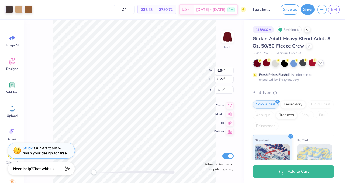
type input "3.00"
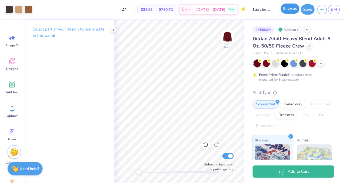
click at [290, 9] on button "Save as" at bounding box center [290, 9] width 19 height 10
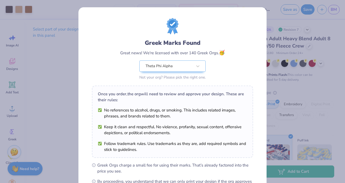
scroll to position [70, 0]
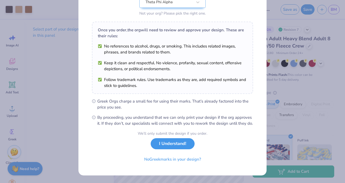
click at [172, 146] on button "I Understand!" at bounding box center [173, 143] width 44 height 11
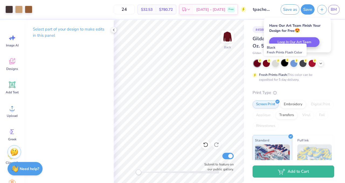
click at [287, 61] on circle at bounding box center [288, 60] width 4 height 4
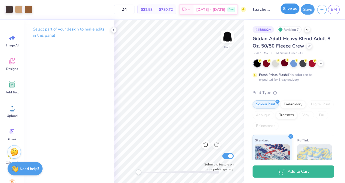
click at [290, 9] on button "Save as" at bounding box center [290, 9] width 19 height 10
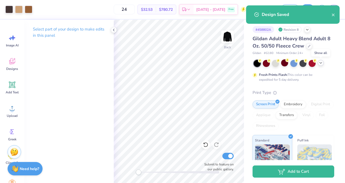
click at [320, 62] on icon at bounding box center [321, 63] width 4 height 4
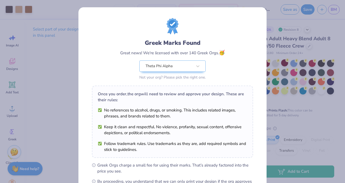
scroll to position [70, 0]
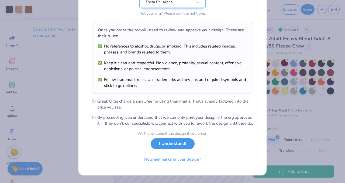
click at [183, 143] on button "I Understand!" at bounding box center [173, 143] width 44 height 11
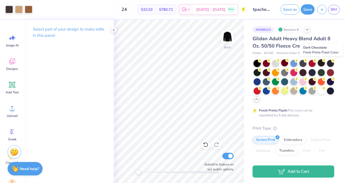
click at [323, 62] on div at bounding box center [321, 62] width 7 height 7
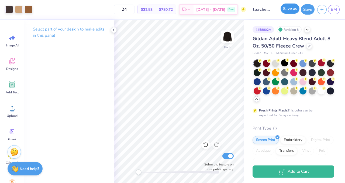
click at [291, 12] on button "Save as" at bounding box center [290, 9] width 19 height 10
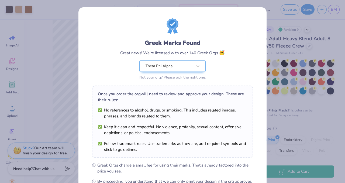
scroll to position [70, 0]
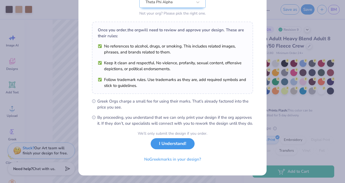
click at [185, 147] on button "I Understand!" at bounding box center [173, 143] width 44 height 11
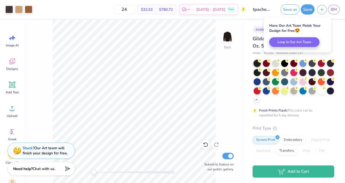
scroll to position [0, 0]
click at [337, 38] on div "# 458802A Revision 9 Gildan Adult Heavy Blend Adult 8 Oz. 50/50 Fleece Crew Gil…" at bounding box center [294, 156] width 101 height 273
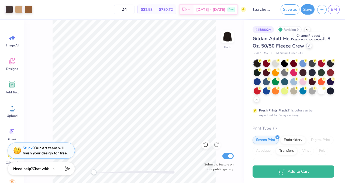
click at [309, 47] on div at bounding box center [309, 46] width 6 height 6
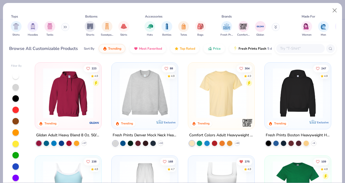
click at [292, 47] on input "text" at bounding box center [301, 48] width 42 height 6
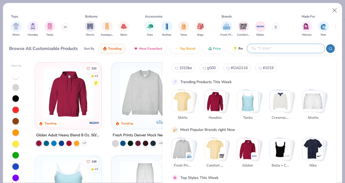
click at [276, 146] on img "Stack Card Button Bella + Canvas" at bounding box center [280, 148] width 21 height 21
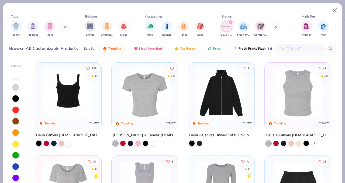
click at [84, 90] on img at bounding box center [68, 93] width 56 height 50
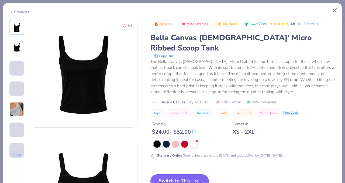
click at [189, 174] on button "Switch to This" at bounding box center [179, 180] width 59 height 13
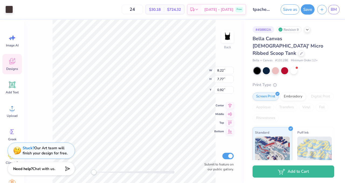
click at [231, 58] on div "Back W 8.22 8.22 " H 7.77 7.77 " Y 0.92 0.92 " Center Middle Top Bottom Submit …" at bounding box center [134, 101] width 220 height 163
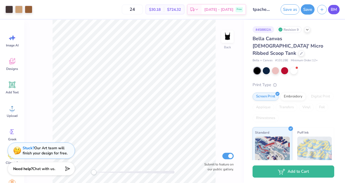
click at [337, 8] on span "BM" at bounding box center [334, 9] width 6 height 6
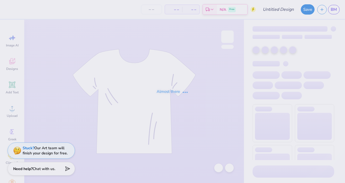
type input "tpacheeta"
type input "24"
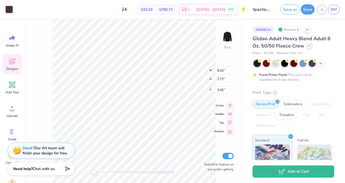
click at [308, 45] on icon at bounding box center [309, 45] width 3 height 3
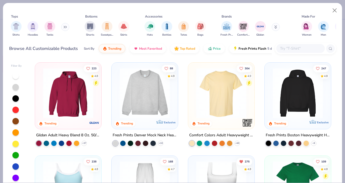
click at [299, 50] on input "text" at bounding box center [301, 48] width 42 height 6
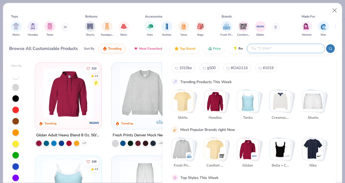
click at [279, 146] on img "Stack Card Button Bella + Canvas" at bounding box center [280, 148] width 21 height 21
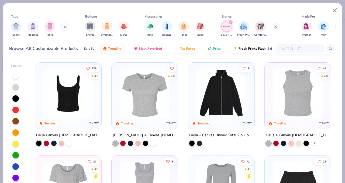
click at [138, 103] on img at bounding box center [145, 93] width 56 height 50
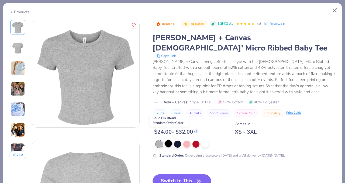
click at [170, 140] on div at bounding box center [168, 143] width 7 height 7
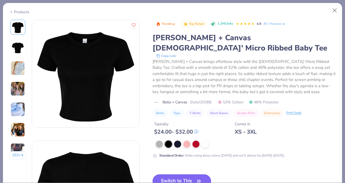
click at [170, 174] on button "Switch to This" at bounding box center [182, 180] width 59 height 13
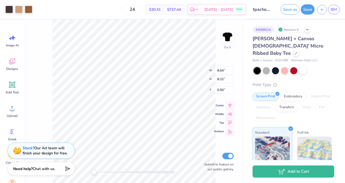
type input "1.54"
click at [295, 52] on icon at bounding box center [296, 53] width 2 height 2
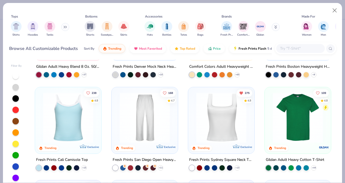
scroll to position [67, 0]
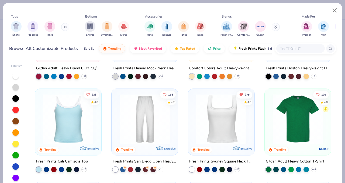
click at [287, 49] on input "text" at bounding box center [301, 48] width 42 height 6
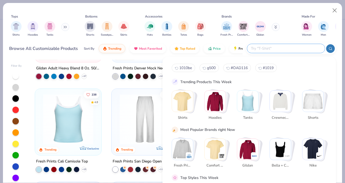
click at [283, 151] on img "Stack Card Button Bella + Canvas" at bounding box center [280, 148] width 21 height 21
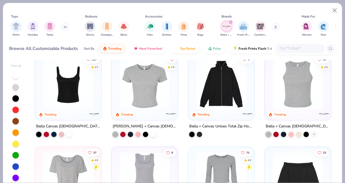
scroll to position [9, 0]
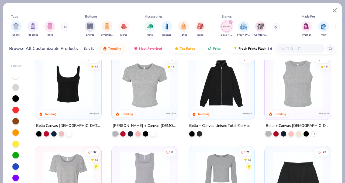
click at [76, 90] on img at bounding box center [68, 84] width 56 height 50
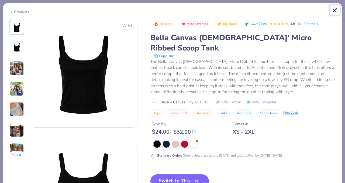
click at [334, 9] on button "Close" at bounding box center [335, 10] width 10 height 10
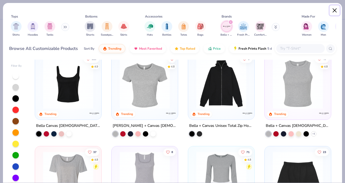
click at [335, 8] on button "Close" at bounding box center [335, 10] width 10 height 10
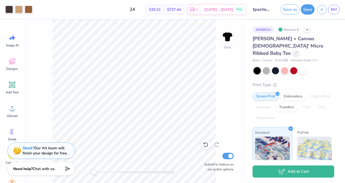
click at [293, 50] on div at bounding box center [296, 53] width 6 height 6
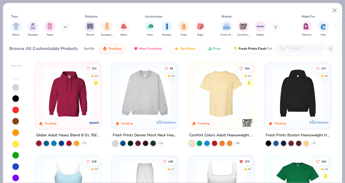
click at [281, 49] on input "text" at bounding box center [301, 48] width 42 height 6
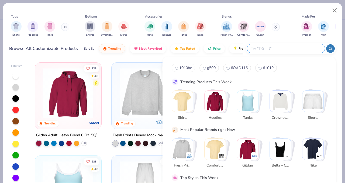
click at [210, 67] on span "g500" at bounding box center [211, 67] width 9 height 5
type input "g500"
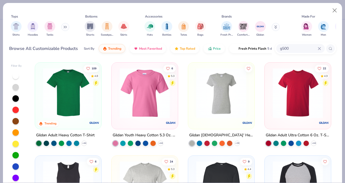
click at [90, 106] on img at bounding box center [68, 93] width 56 height 50
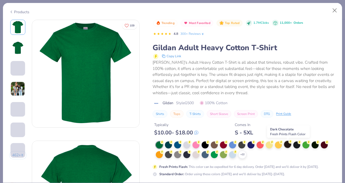
click at [288, 145] on div at bounding box center [287, 144] width 7 height 7
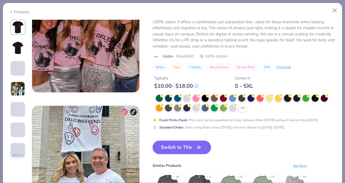
scroll to position [737, 0]
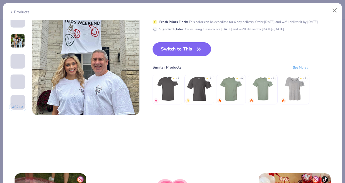
click at [186, 49] on button "Switch to This" at bounding box center [182, 48] width 59 height 13
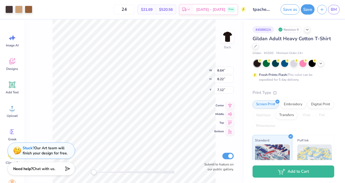
type input "3.00"
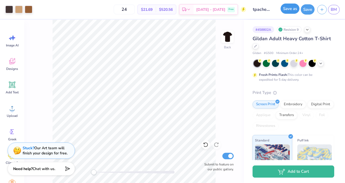
click at [291, 11] on button "Save as" at bounding box center [290, 9] width 19 height 10
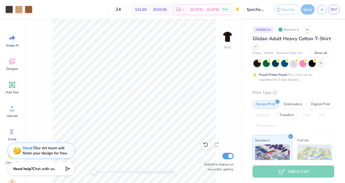
click at [320, 62] on icon at bounding box center [321, 63] width 4 height 4
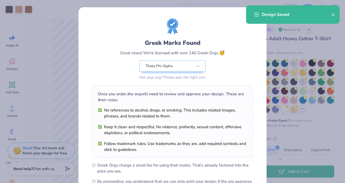
click at [315, 63] on div "Greek Marks Found Great news! We're licensed with over 140 Greek Orgs. 🥳 Theta …" at bounding box center [172, 91] width 345 height 183
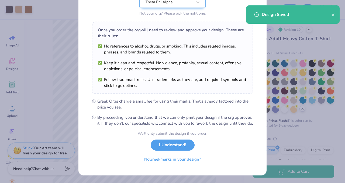
click at [174, 150] on div "We’ll only submit the design if you order. I Understand! No Greek marks in your…" at bounding box center [173, 147] width 70 height 34
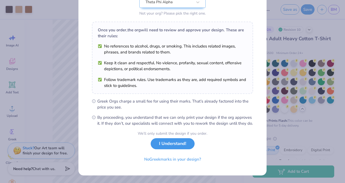
click at [185, 145] on button "I Understand!" at bounding box center [173, 143] width 44 height 11
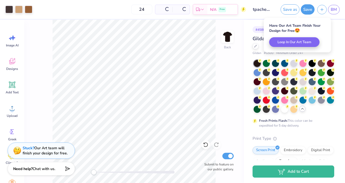
scroll to position [0, 0]
click at [315, 62] on div at bounding box center [312, 62] width 7 height 7
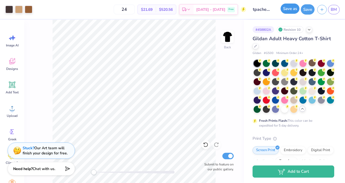
click at [286, 9] on button "Save as" at bounding box center [290, 9] width 19 height 10
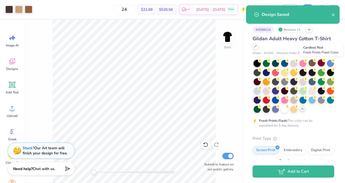
click at [323, 65] on div at bounding box center [321, 62] width 7 height 7
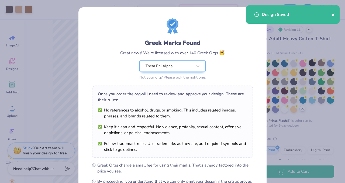
click at [332, 17] on button "close" at bounding box center [334, 14] width 4 height 6
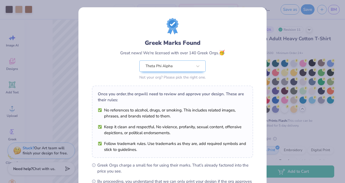
scroll to position [70, 0]
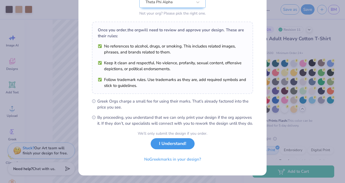
click at [167, 149] on div "We’ll only submit the design if you order. I Understand! No Greek marks in your…" at bounding box center [173, 147] width 70 height 34
click at [170, 144] on button "I Understand!" at bounding box center [173, 143] width 44 height 11
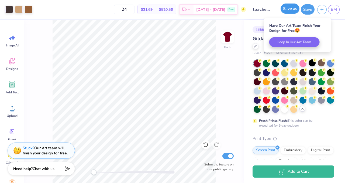
click at [290, 8] on button "Save as" at bounding box center [290, 9] width 19 height 10
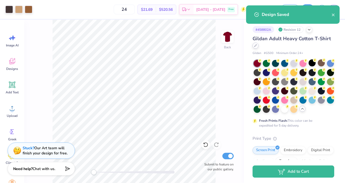
click at [255, 48] on div at bounding box center [256, 46] width 6 height 6
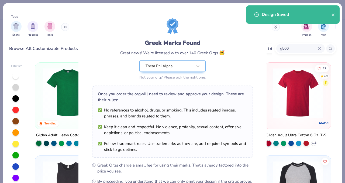
click at [287, 49] on div "Greek Marks Found Great news! We're licensed with over 140 Greek Orgs. 🥳 Theta …" at bounding box center [172, 91] width 345 height 183
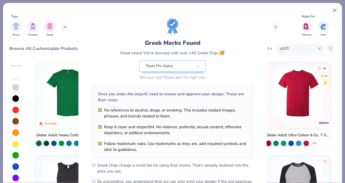
scroll to position [70, 0]
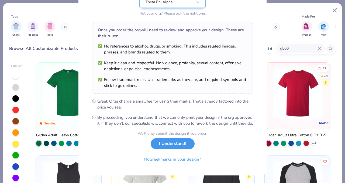
click at [164, 143] on button "I Understand!" at bounding box center [173, 143] width 44 height 11
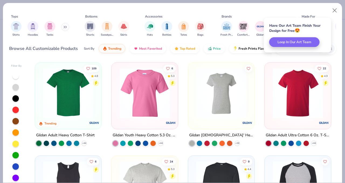
scroll to position [0, 0]
click at [312, 65] on div at bounding box center [297, 91] width 61 height 53
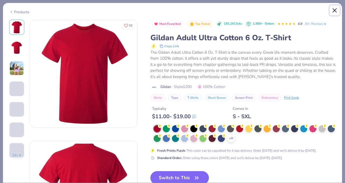
click at [336, 8] on button "Close" at bounding box center [335, 10] width 10 height 10
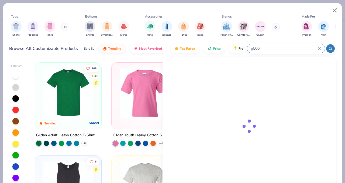
click at [300, 47] on input "g500" at bounding box center [283, 48] width 67 height 6
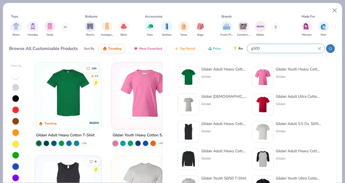
click at [300, 47] on input "g500" at bounding box center [283, 48] width 67 height 6
click at [288, 47] on input "g500" at bounding box center [283, 48] width 67 height 6
type input "g"
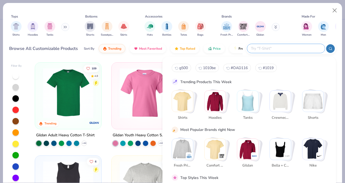
click at [204, 68] on span "1010be" at bounding box center [209, 67] width 13 height 5
type input "1010be"
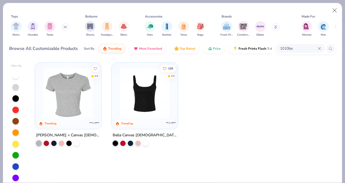
click at [77, 105] on img at bounding box center [68, 93] width 56 height 50
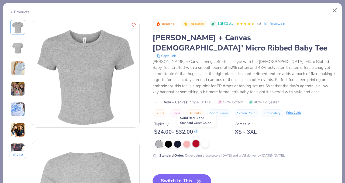
click at [198, 140] on div at bounding box center [196, 143] width 7 height 7
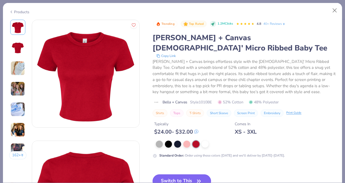
click at [187, 174] on button "Switch to This" at bounding box center [182, 180] width 59 height 13
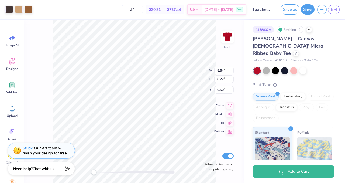
type input "1.48"
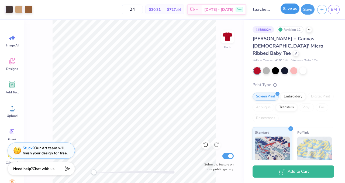
click at [292, 8] on button "Save as" at bounding box center [290, 9] width 19 height 10
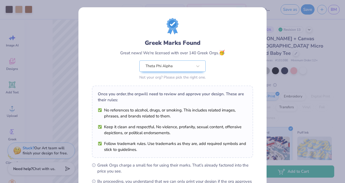
scroll to position [70, 0]
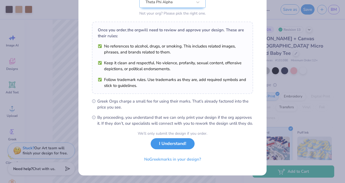
click at [165, 144] on button "I Understand!" at bounding box center [173, 143] width 44 height 11
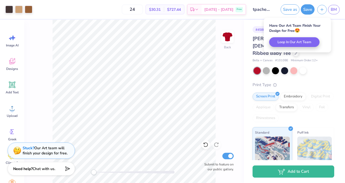
scroll to position [0, 0]
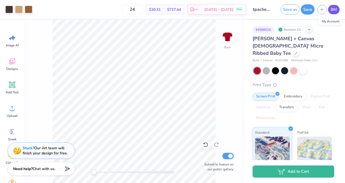
click at [332, 12] on span "BM" at bounding box center [334, 9] width 6 height 6
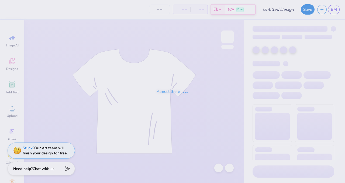
type input "tpacheeta"
type input "24"
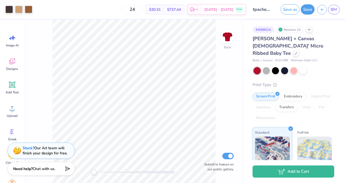
click at [282, 44] on div "[PERSON_NAME] + Canvas [DEMOGRAPHIC_DATA]' Micro Ribbed Baby Tee" at bounding box center [294, 46] width 82 height 22
click at [295, 51] on icon at bounding box center [296, 52] width 3 height 3
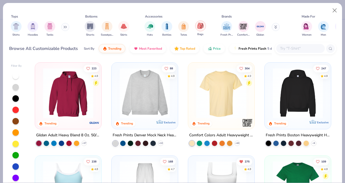
click at [203, 25] on img "filter for Bags" at bounding box center [200, 26] width 6 height 6
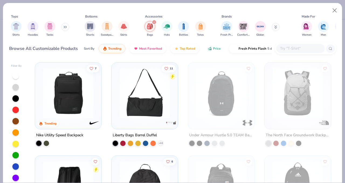
click at [215, 52] on div "Sort By Trending Most Favorited Top Rated Price Fresh Prints Flash 5 day delive…" at bounding box center [178, 48] width 188 height 15
click at [213, 49] on span "Price" at bounding box center [217, 47] width 8 height 4
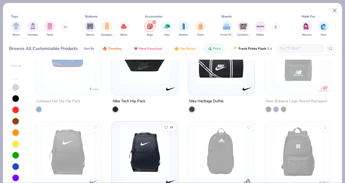
scroll to position [259, 0]
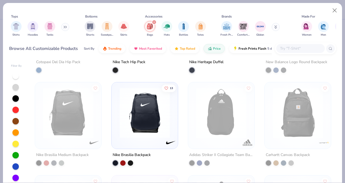
click at [289, 50] on input "text" at bounding box center [301, 48] width 42 height 6
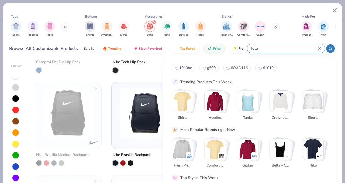
type input "tote"
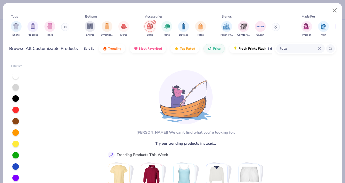
click at [154, 21] on icon "filter for Bags" at bounding box center [154, 22] width 2 height 2
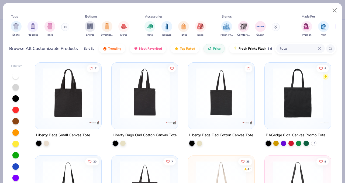
click at [224, 111] on img at bounding box center [222, 93] width 56 height 50
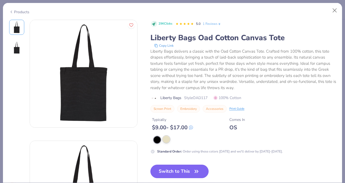
click at [166, 141] on div at bounding box center [166, 139] width 7 height 7
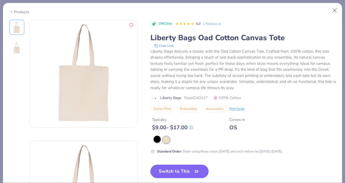
click at [157, 139] on div at bounding box center [157, 139] width 7 height 7
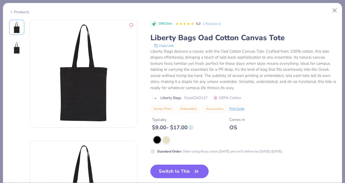
click at [168, 169] on button "Switch to This" at bounding box center [179, 170] width 59 height 13
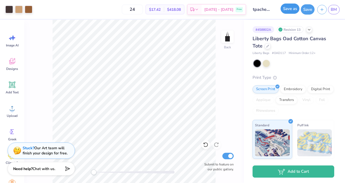
click at [286, 13] on button "Save as" at bounding box center [290, 9] width 19 height 10
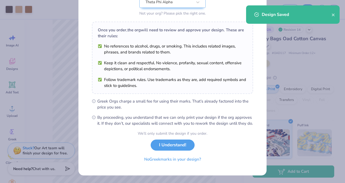
scroll to position [70, 0]
click at [179, 145] on button "I Understand!" at bounding box center [173, 143] width 44 height 11
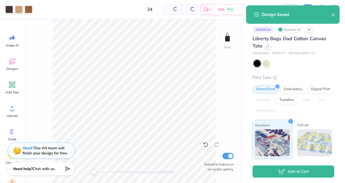
scroll to position [0, 0]
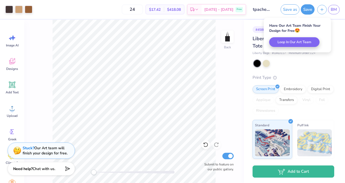
click at [306, 64] on div at bounding box center [294, 63] width 81 height 7
click at [333, 29] on div "# 458802A Revision 14" at bounding box center [294, 29] width 82 height 7
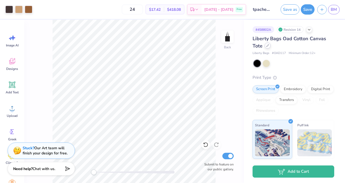
click at [266, 47] on div at bounding box center [268, 46] width 6 height 6
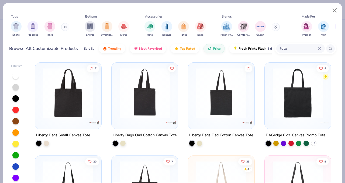
click at [283, 48] on input "tote" at bounding box center [299, 48] width 38 height 6
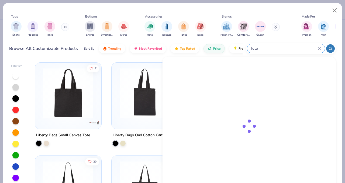
click at [283, 48] on input "tote" at bounding box center [283, 48] width 67 height 6
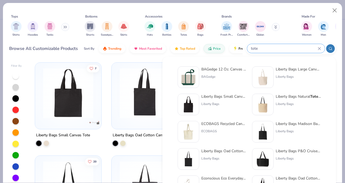
click at [283, 48] on input "tote" at bounding box center [283, 48] width 67 height 6
click at [258, 48] on input "tote" at bounding box center [283, 48] width 67 height 6
click at [256, 48] on input "tote" at bounding box center [283, 48] width 67 height 6
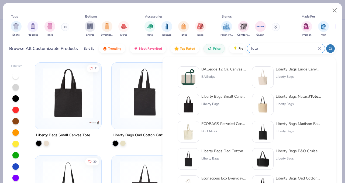
click at [256, 48] on input "tote" at bounding box center [283, 48] width 67 height 6
click at [247, 48] on div "tote" at bounding box center [286, 48] width 78 height 9
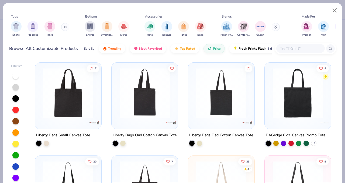
click at [315, 49] on input "text" at bounding box center [301, 48] width 42 height 6
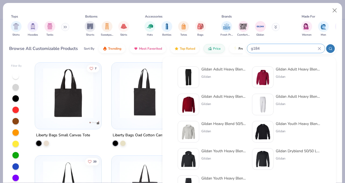
type input "g184"
click at [219, 73] on div "Gildan Adult Heavy Blend™ Adult 50/50 Open-Bottom Sweatpant Gildan" at bounding box center [223, 77] width 45 height 22
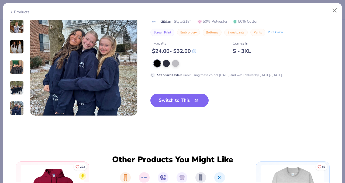
scroll to position [722, 0]
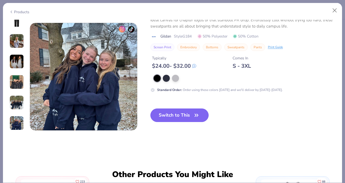
click at [175, 111] on button "Switch to This" at bounding box center [179, 114] width 59 height 13
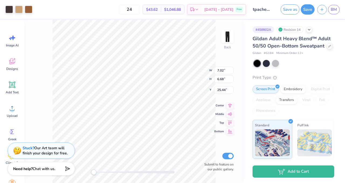
type input "1.98"
type input "6.85"
type input "6.52"
type input "1.51"
type input "4.06"
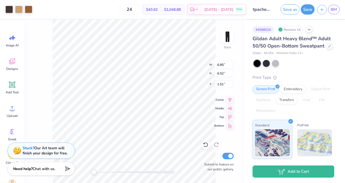
type input "4.08"
type input "1.87"
type input "6.26"
type input "5.95"
type input "1.90"
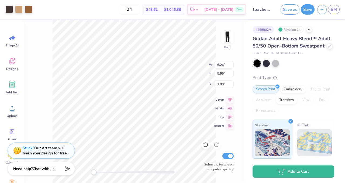
type input "4.52"
type input "4.46"
type input "2.18"
type input "1.54"
type input "5.12"
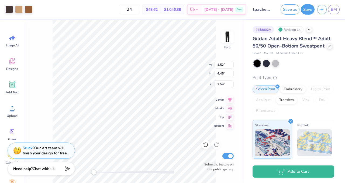
type input "4.94"
type input "1.48"
click at [204, 142] on icon at bounding box center [205, 144] width 5 height 5
type input "4.70"
type input "4.47"
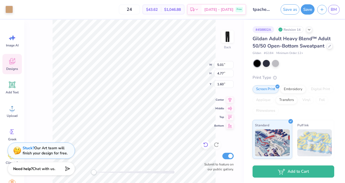
type input "1.74"
type input "5.61"
type input "5.38"
type input "1.02"
type input "1.45"
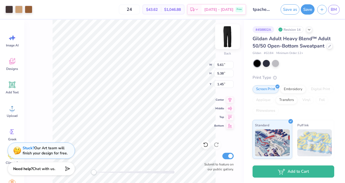
type input "4.23"
type input "4.27"
type input "1.53"
type input "4.92"
type input "4.84"
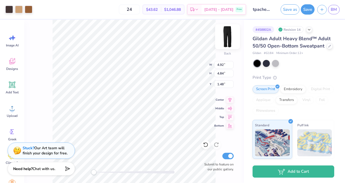
type input "1.71"
type input "1.09"
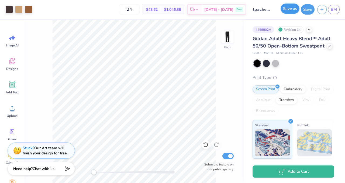
click at [290, 11] on button "Save as" at bounding box center [290, 9] width 19 height 10
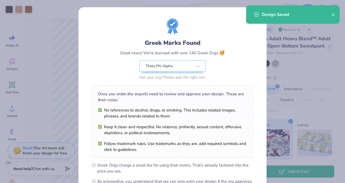
scroll to position [70, 0]
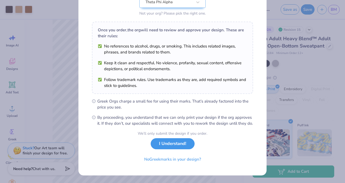
click at [169, 146] on button "I Understand!" at bounding box center [173, 143] width 44 height 11
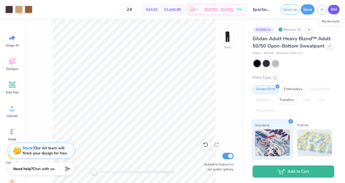
click at [335, 11] on span "BM" at bounding box center [334, 9] width 6 height 6
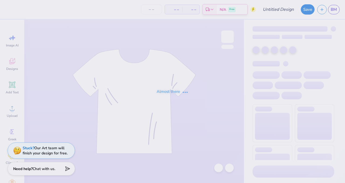
type input "tpafall25"
type input "24"
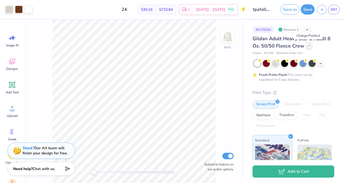
click at [308, 47] on div at bounding box center [309, 46] width 6 height 6
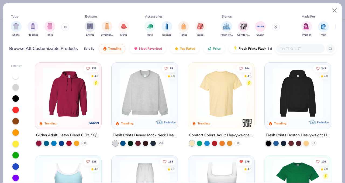
click at [84, 98] on img at bounding box center [68, 93] width 56 height 50
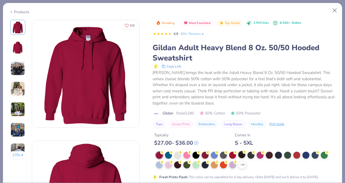
click at [242, 154] on div at bounding box center [241, 154] width 7 height 7
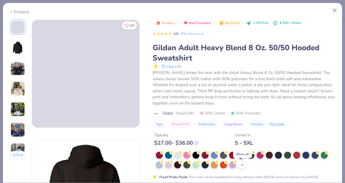
click at [241, 164] on icon at bounding box center [242, 165] width 4 height 4
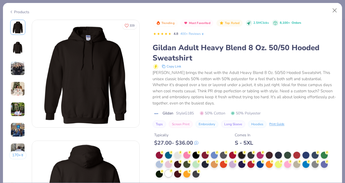
click at [171, 174] on div at bounding box center [168, 173] width 7 height 7
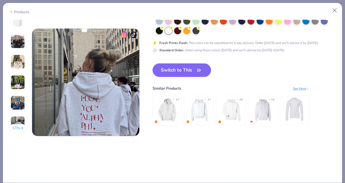
scroll to position [705, 0]
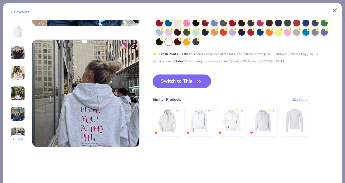
click at [177, 80] on button "Switch to This" at bounding box center [182, 80] width 59 height 13
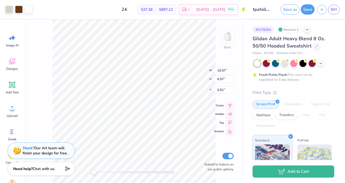
type input "3.00"
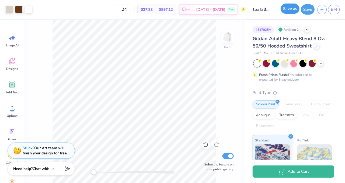
click at [284, 8] on button "Save as" at bounding box center [290, 9] width 19 height 10
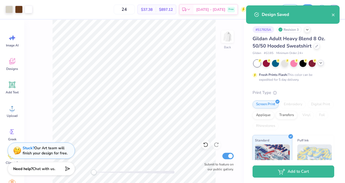
click at [321, 62] on icon at bounding box center [321, 63] width 4 height 4
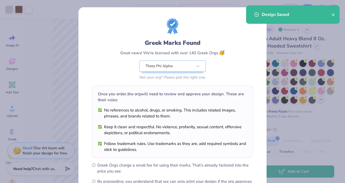
scroll to position [70, 0]
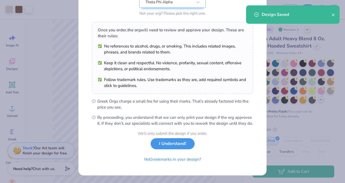
click at [182, 149] on button "I Understand!" at bounding box center [173, 143] width 44 height 11
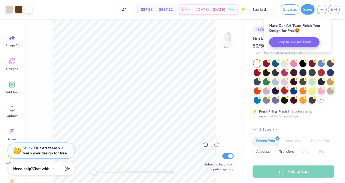
click at [283, 89] on div at bounding box center [284, 90] width 7 height 7
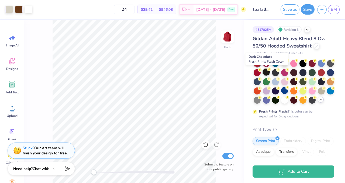
click at [266, 72] on div at bounding box center [266, 71] width 7 height 7
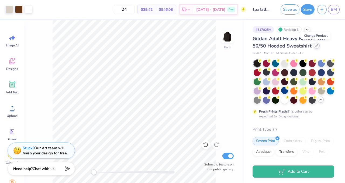
click at [316, 46] on icon at bounding box center [317, 45] width 2 height 2
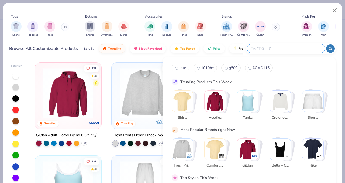
click at [303, 50] on input "text" at bounding box center [285, 48] width 71 height 6
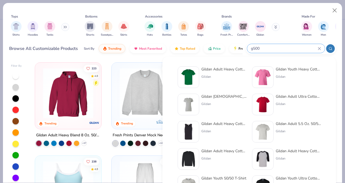
type input "g500"
click at [220, 72] on div "Gildan Adult Heavy Cotton T-Shirt Gildan" at bounding box center [223, 77] width 45 height 22
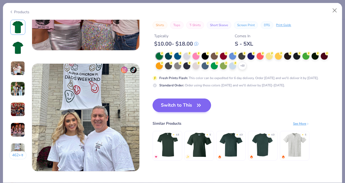
scroll to position [667, 0]
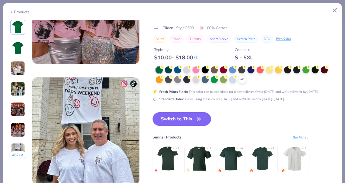
click at [188, 120] on button "Switch to This" at bounding box center [182, 118] width 59 height 13
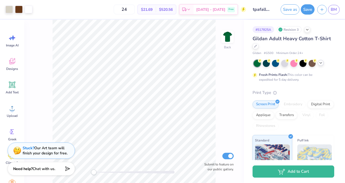
click at [321, 62] on icon at bounding box center [321, 63] width 4 height 4
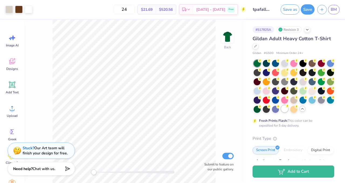
click at [286, 110] on div at bounding box center [284, 108] width 7 height 7
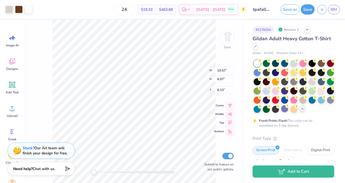
type input "3.00"
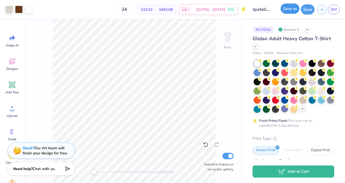
click at [293, 7] on button "Save as" at bounding box center [290, 9] width 19 height 10
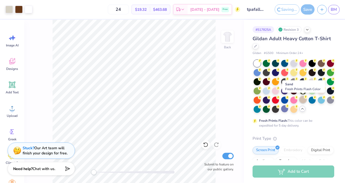
click at [305, 100] on div at bounding box center [303, 99] width 7 height 7
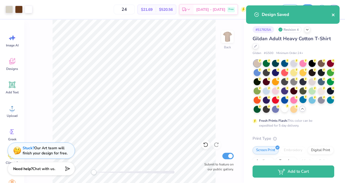
click at [332, 16] on icon "close" at bounding box center [334, 15] width 4 height 4
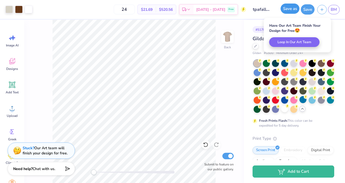
click at [292, 10] on button "Save as" at bounding box center [290, 9] width 19 height 10
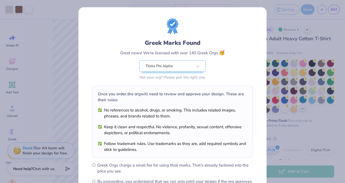
scroll to position [70, 0]
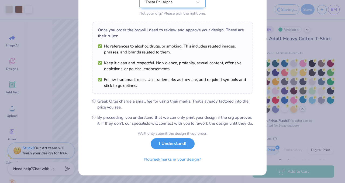
click at [181, 147] on button "I Understand!" at bounding box center [173, 143] width 44 height 11
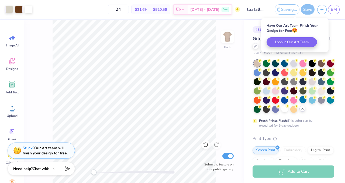
scroll to position [0, 0]
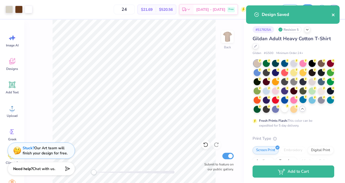
click at [334, 15] on icon "close" at bounding box center [334, 15] width 4 height 4
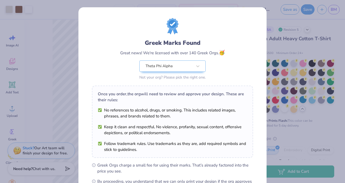
click at [316, 40] on div "Greek Marks Found Great news! We're licensed with over 140 Greek Orgs. 🥳 Theta …" at bounding box center [172, 91] width 345 height 183
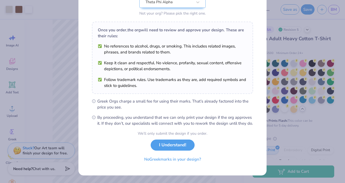
click at [179, 139] on div "We’ll only submit the design if you order. I Understand! No Greek marks in your…" at bounding box center [173, 147] width 70 height 34
click at [179, 145] on button "I Understand!" at bounding box center [173, 143] width 44 height 11
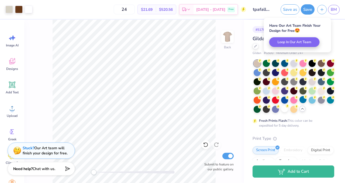
scroll to position [0, 0]
click at [251, 36] on div "# 517825A Revision 5 Gildan Adult Heavy Cotton T-Shirt Gildan # G500 Minimum Or…" at bounding box center [294, 161] width 101 height 283
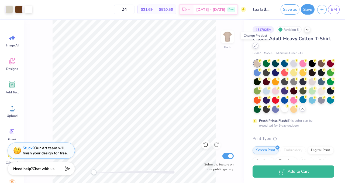
click at [255, 47] on icon at bounding box center [255, 45] width 3 height 3
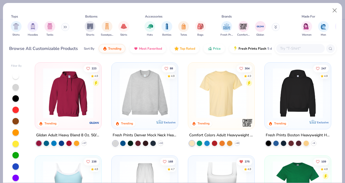
click at [81, 104] on img at bounding box center [68, 93] width 56 height 50
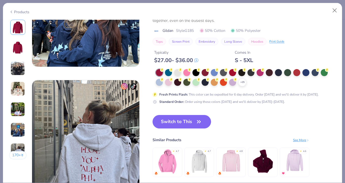
scroll to position [665, 0]
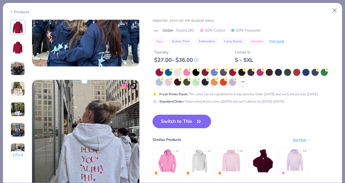
click at [189, 125] on button "Switch to This" at bounding box center [182, 121] width 59 height 13
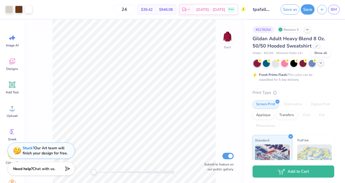
click at [320, 63] on icon at bounding box center [321, 63] width 4 height 4
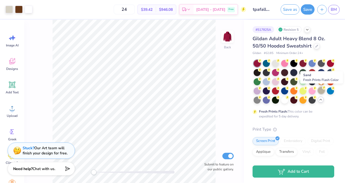
click at [324, 90] on div at bounding box center [321, 90] width 7 height 7
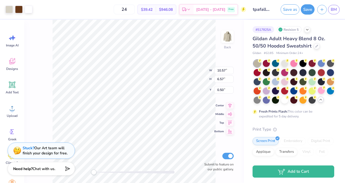
type input "3.00"
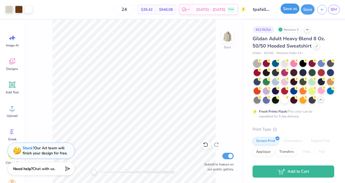
click at [291, 11] on button "Save as" at bounding box center [290, 9] width 19 height 10
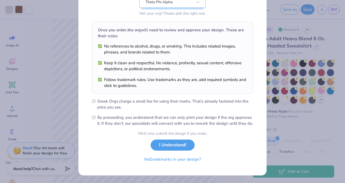
scroll to position [70, 0]
click at [183, 147] on button "I Understand!" at bounding box center [173, 143] width 44 height 11
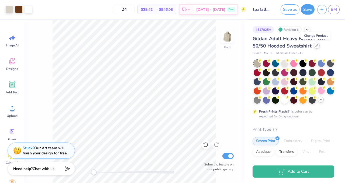
click at [317, 46] on icon at bounding box center [316, 45] width 3 height 3
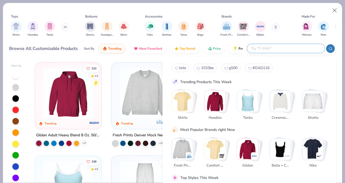
click at [292, 51] on input "text" at bounding box center [285, 48] width 71 height 6
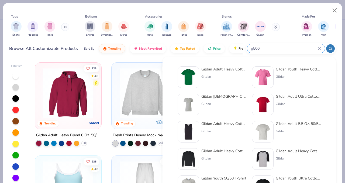
type input "g500"
click at [197, 72] on div at bounding box center [189, 77] width 22 height 22
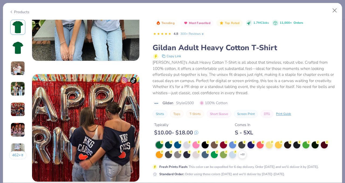
scroll to position [461, 0]
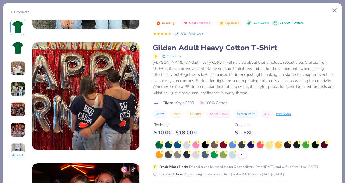
click at [243, 154] on polyline at bounding box center [242, 154] width 2 height 1
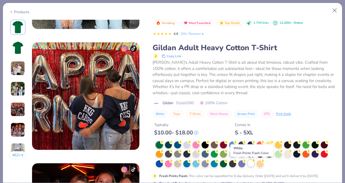
click at [251, 164] on div at bounding box center [251, 163] width 7 height 7
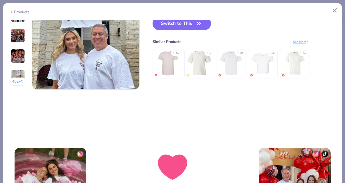
scroll to position [745, 0]
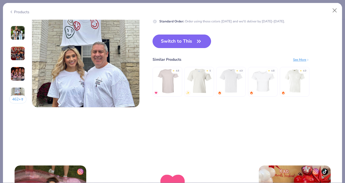
click at [189, 42] on button "Switch to This" at bounding box center [182, 41] width 59 height 13
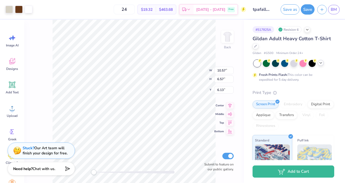
type input "3.00"
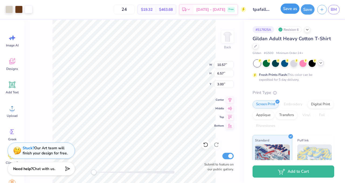
click at [287, 13] on button "Save as" at bounding box center [290, 9] width 19 height 10
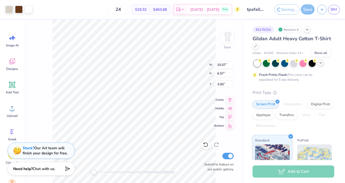
click at [321, 63] on polyline at bounding box center [321, 62] width 2 height 1
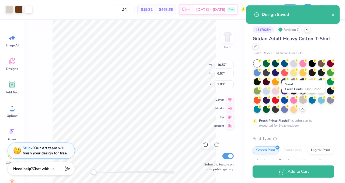
click at [305, 99] on div at bounding box center [303, 99] width 7 height 7
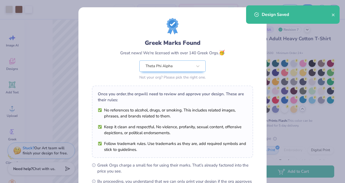
scroll to position [70, 0]
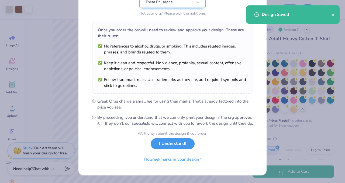
click at [182, 147] on button "I Understand!" at bounding box center [173, 143] width 44 height 11
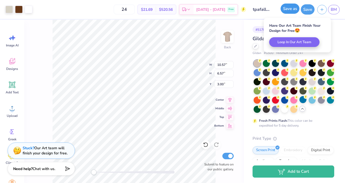
click at [289, 9] on button "Save as" at bounding box center [290, 9] width 19 height 10
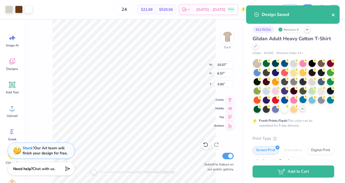
click at [334, 15] on icon "close" at bounding box center [334, 15] width 4 height 4
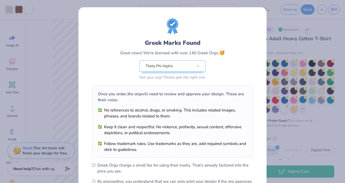
scroll to position [70, 0]
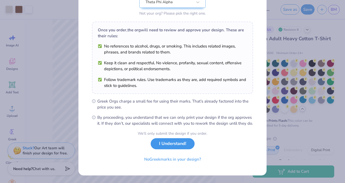
click at [169, 149] on button "I Understand!" at bounding box center [173, 143] width 44 height 11
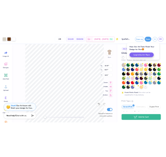
scroll to position [0, 0]
